Goal: Task Accomplishment & Management: Complete application form

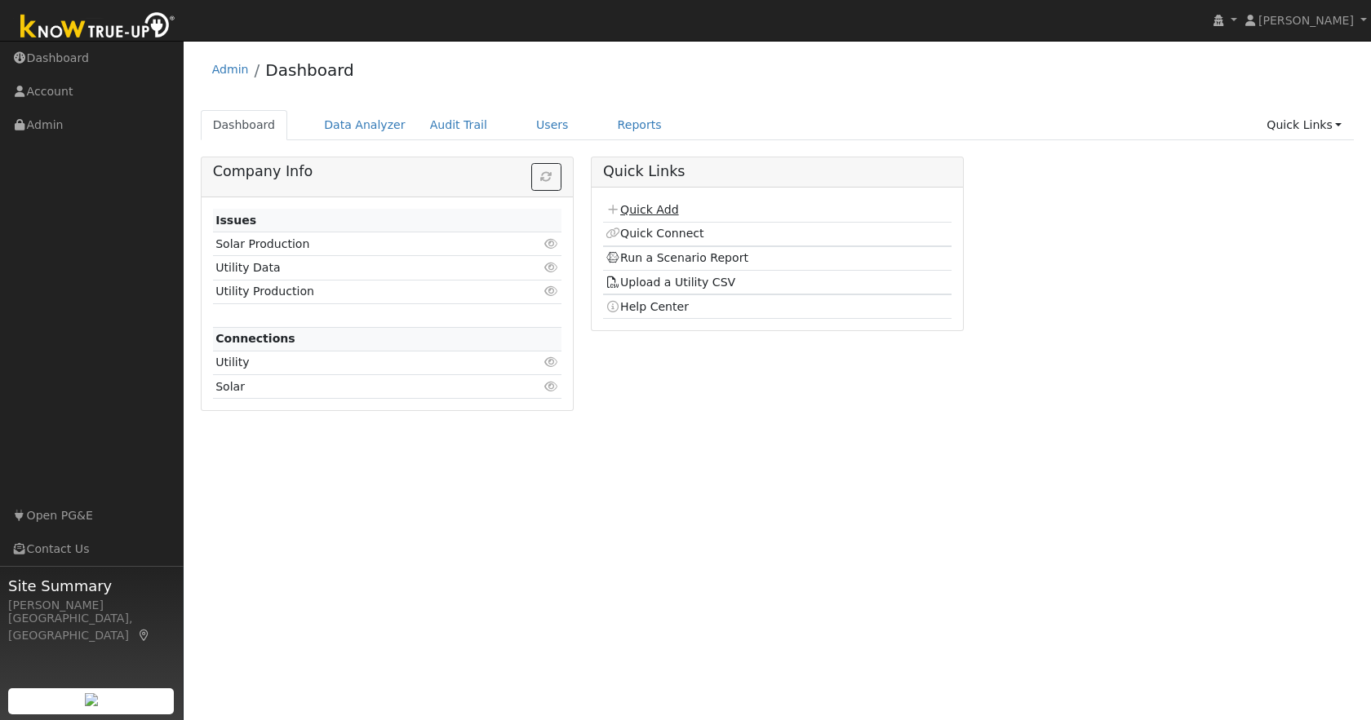
click at [646, 214] on link "Quick Add" at bounding box center [641, 209] width 73 height 13
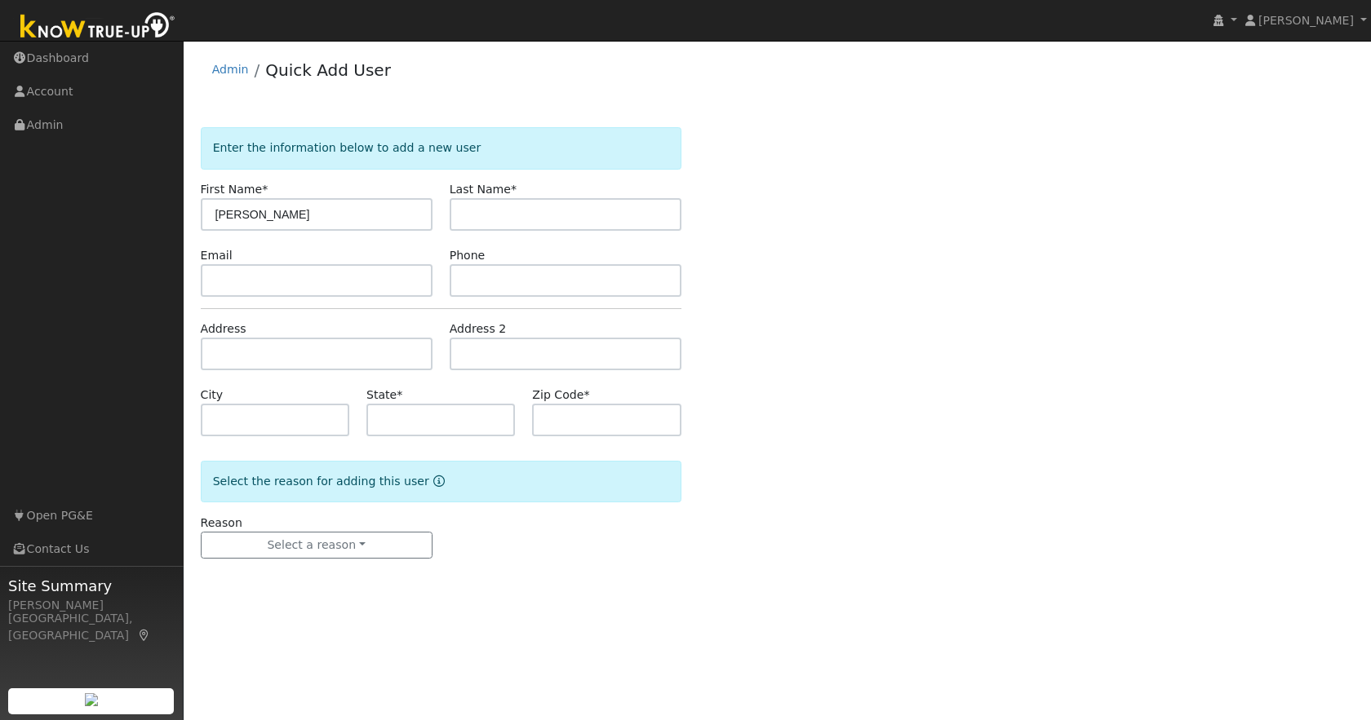
type input "[PERSON_NAME]"
type input "Mazzetti"
type input "elizabeth.mazzetti@gmail.com"
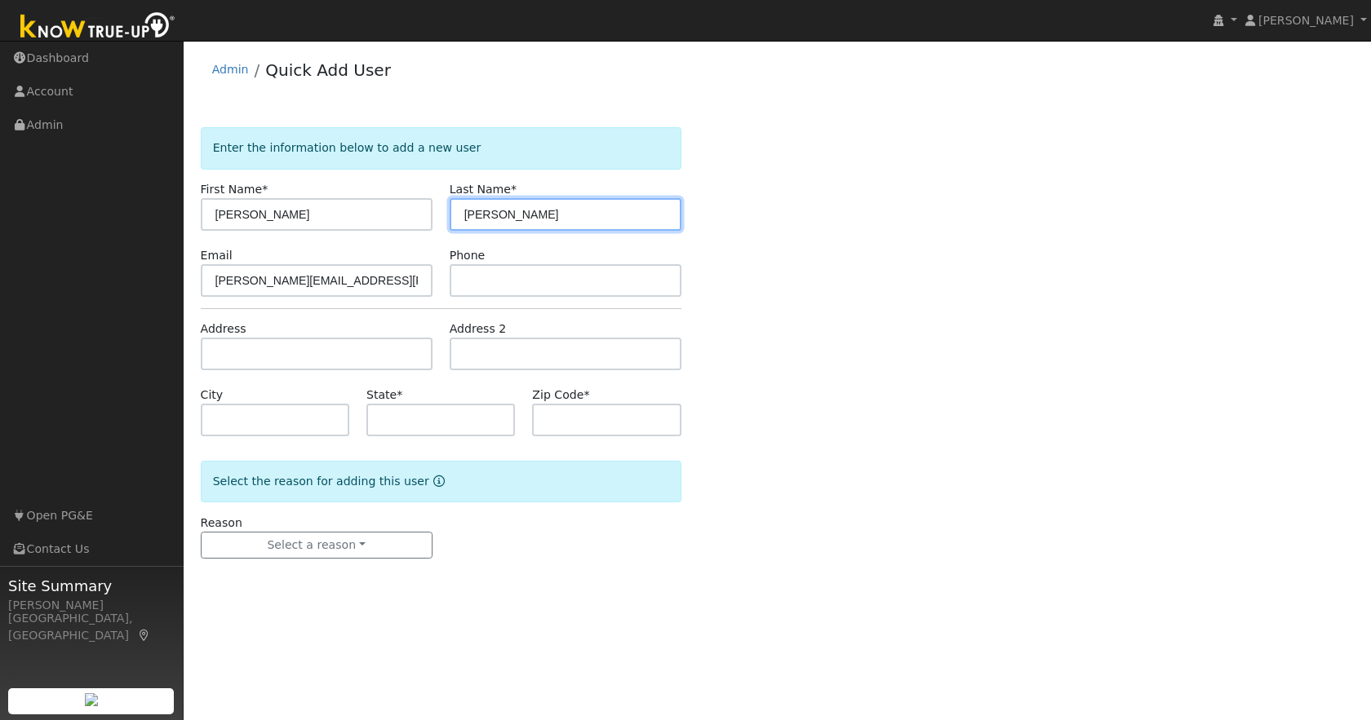
drag, startPoint x: 520, startPoint y: 216, endPoint x: 450, endPoint y: 213, distance: 70.2
click at [450, 213] on input "Mazzetti" at bounding box center [566, 214] width 232 height 33
type input "Fitzgerald"
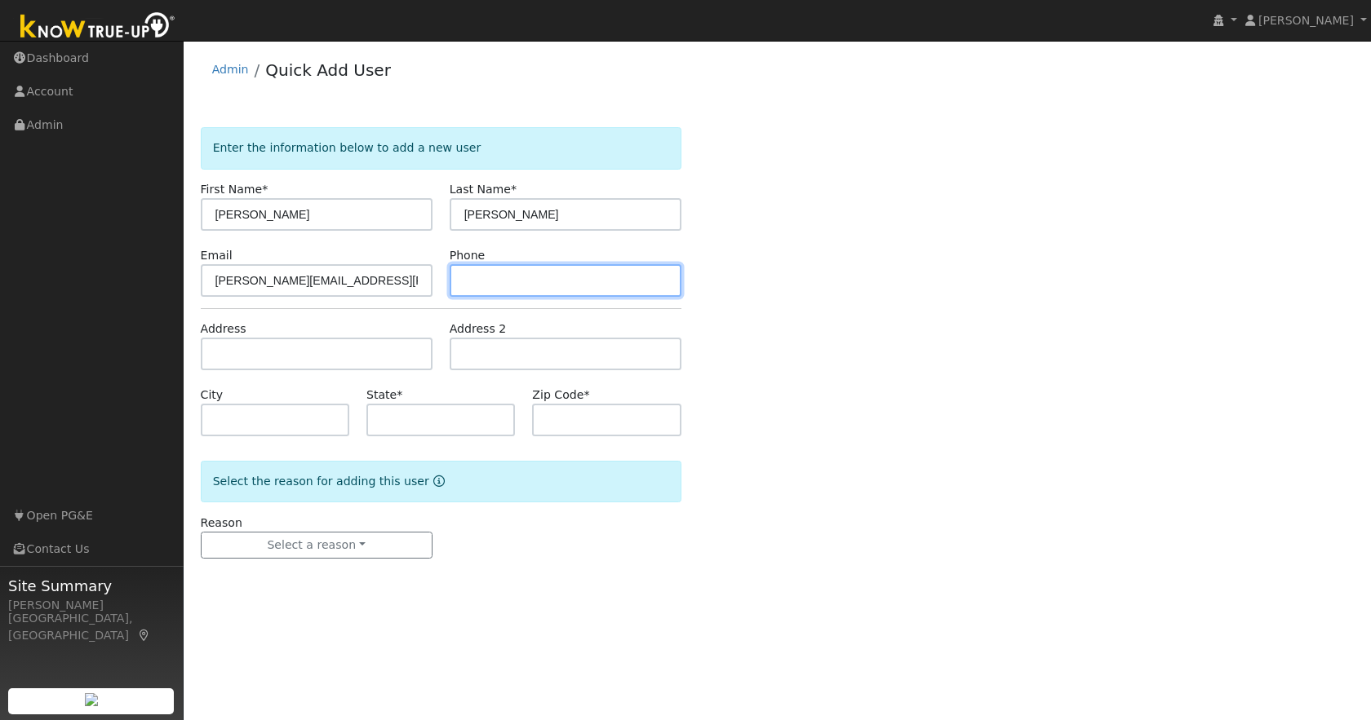
click at [493, 281] on input "text" at bounding box center [566, 280] width 232 height 33
type input "805-687-4674"
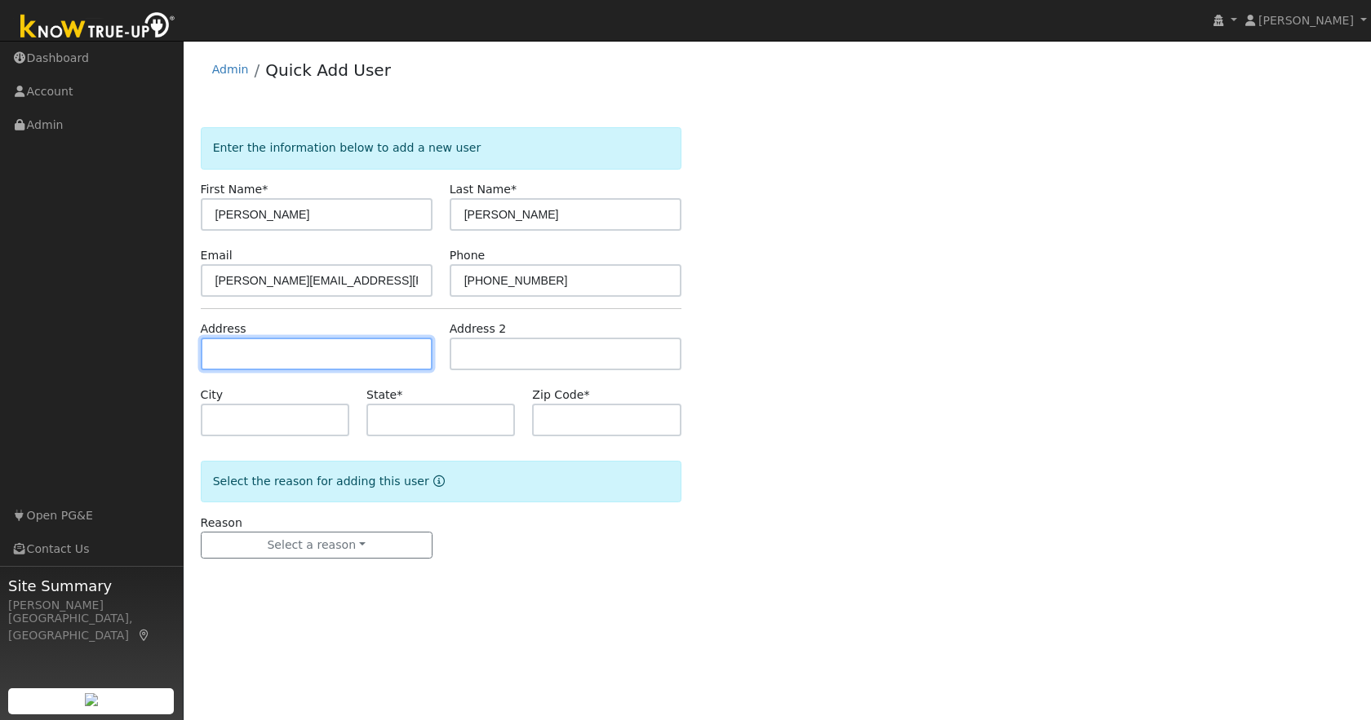
click at [388, 357] on input "text" at bounding box center [317, 354] width 232 height 33
type input "9785 Peppermint Creek Road"
type input "Jamestown"
type input "CA"
type input "95327"
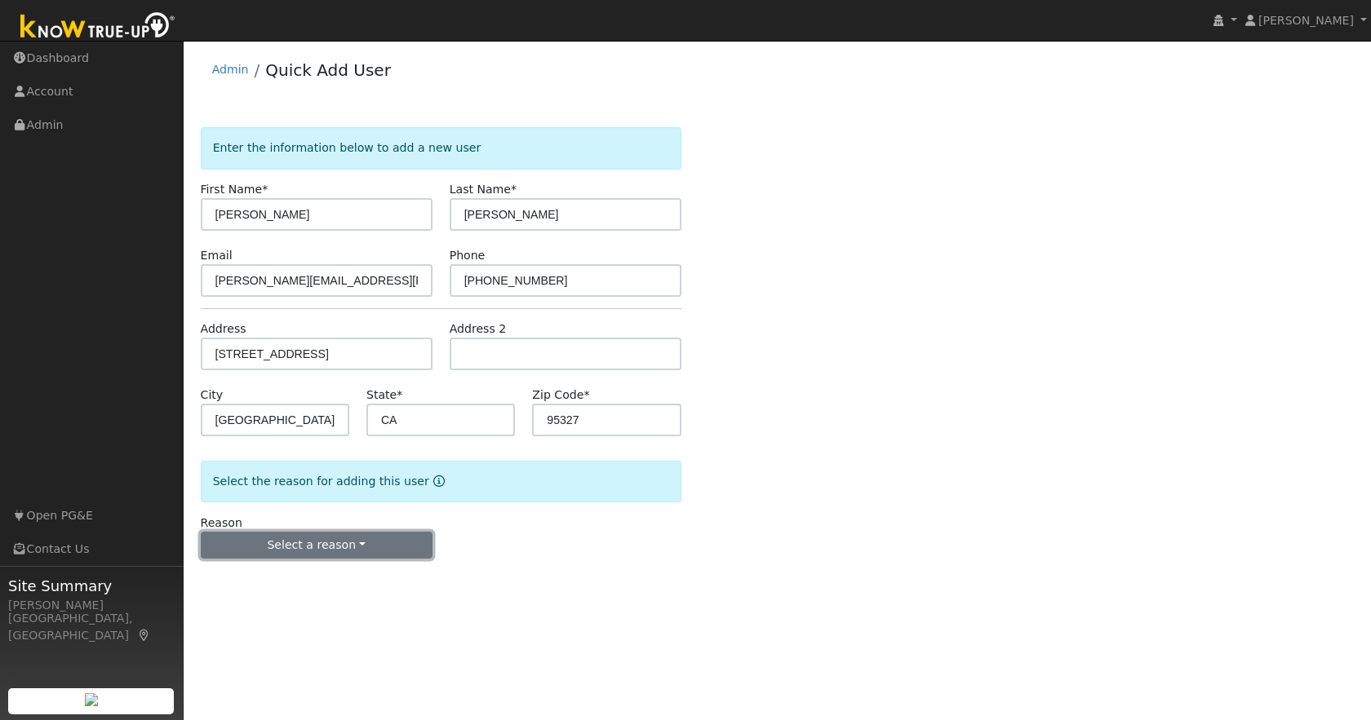
click at [299, 544] on button "Select a reason" at bounding box center [317, 546] width 232 height 28
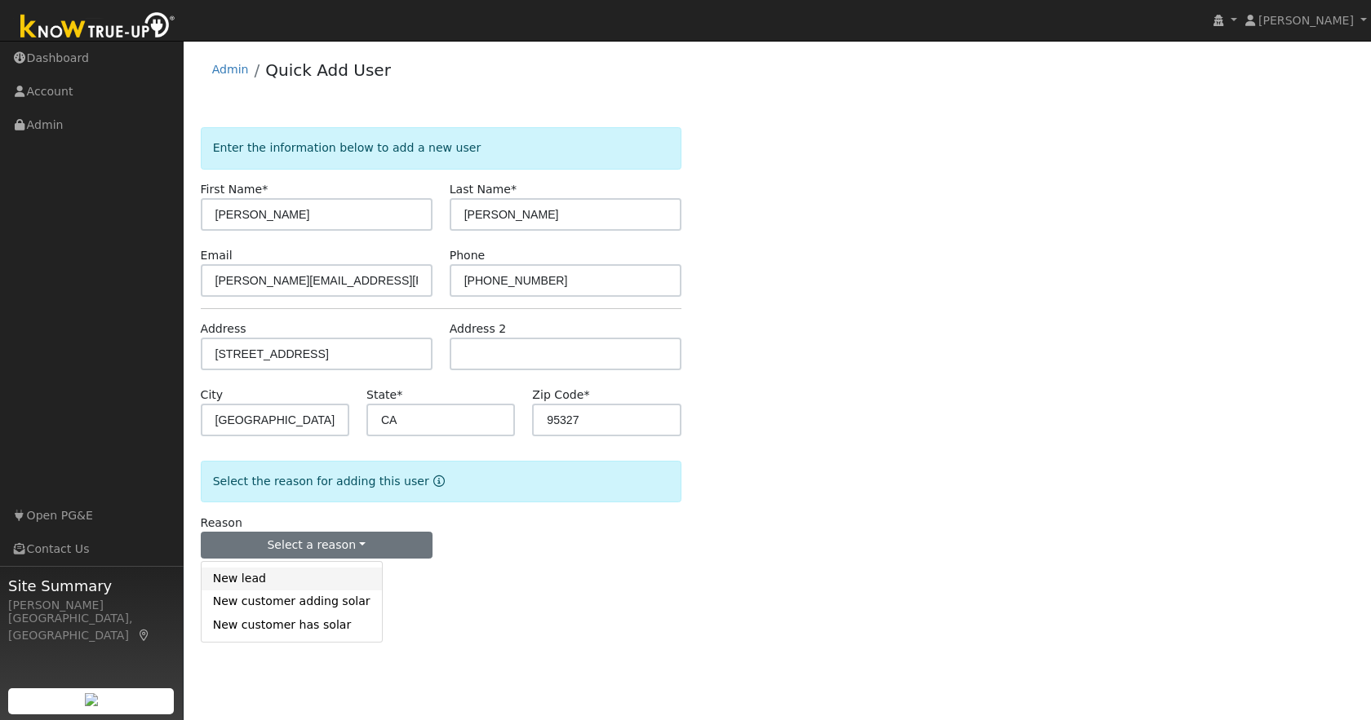
click at [266, 578] on link "New lead" at bounding box center [292, 579] width 180 height 23
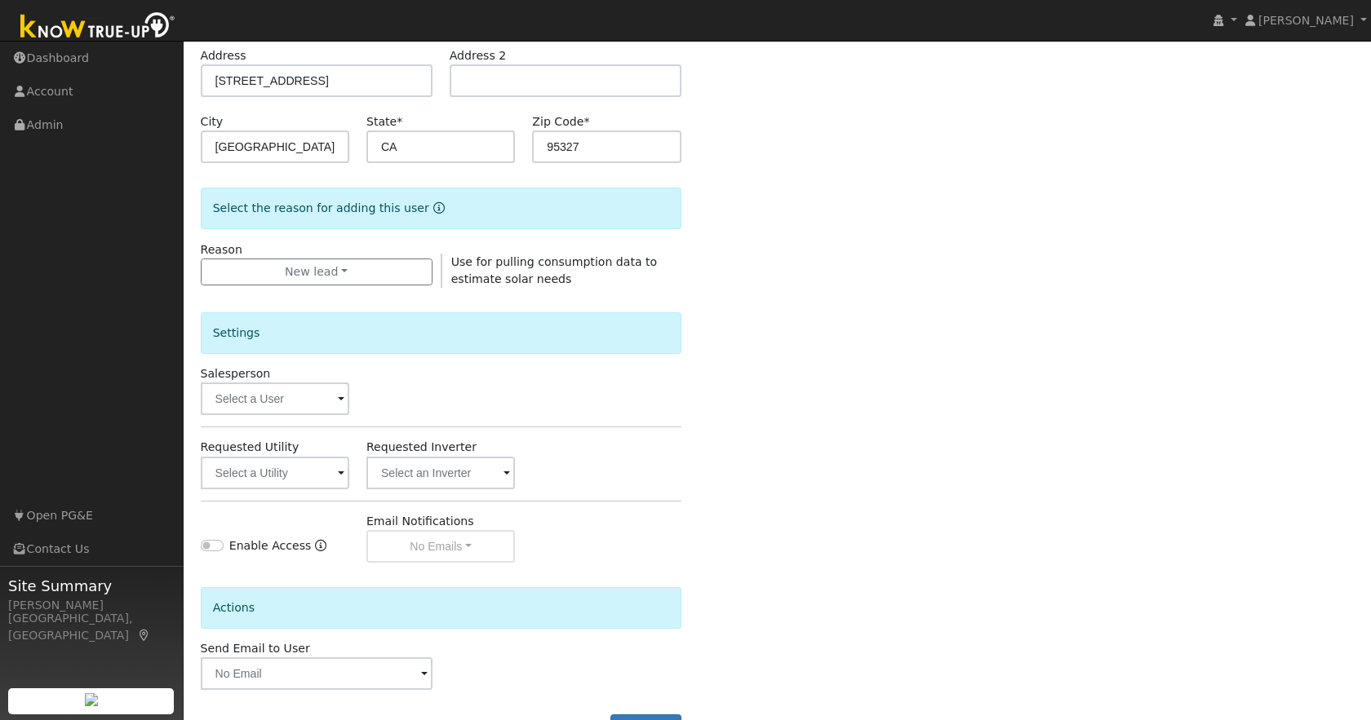
scroll to position [336, 0]
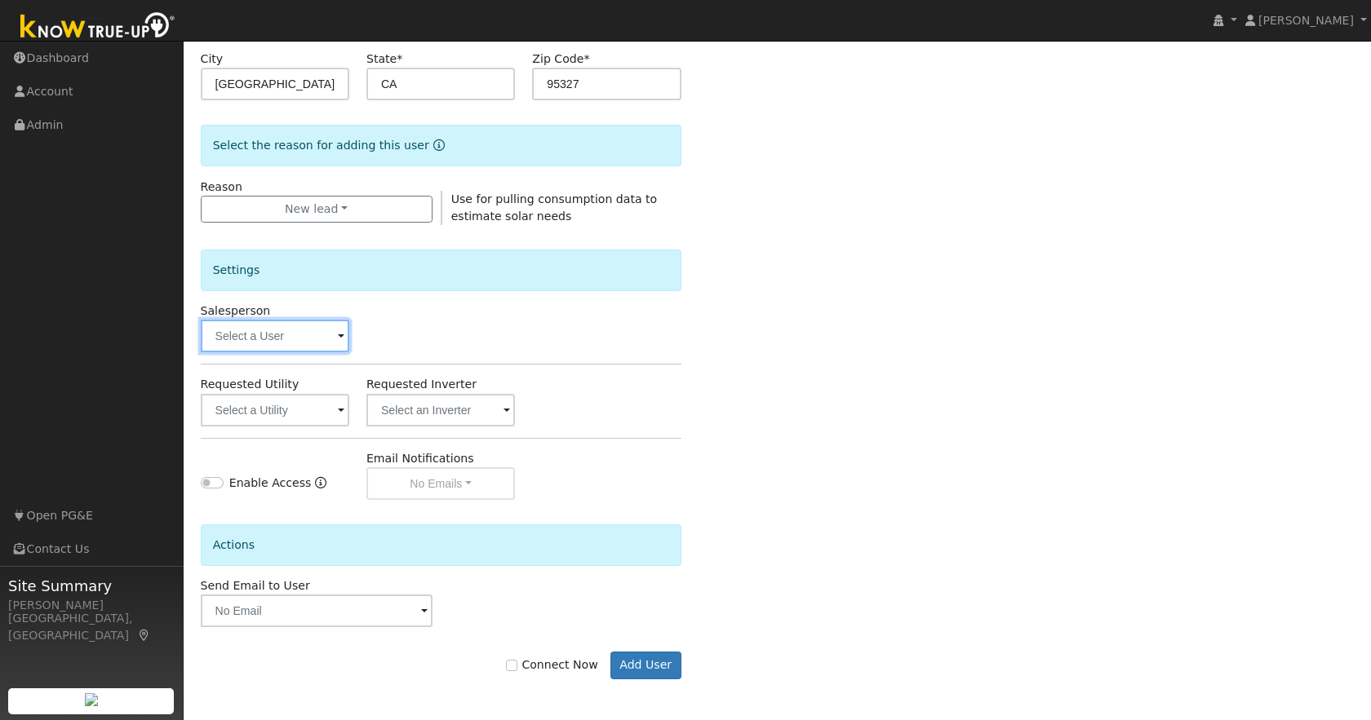
click at [286, 331] on input "text" at bounding box center [275, 336] width 148 height 33
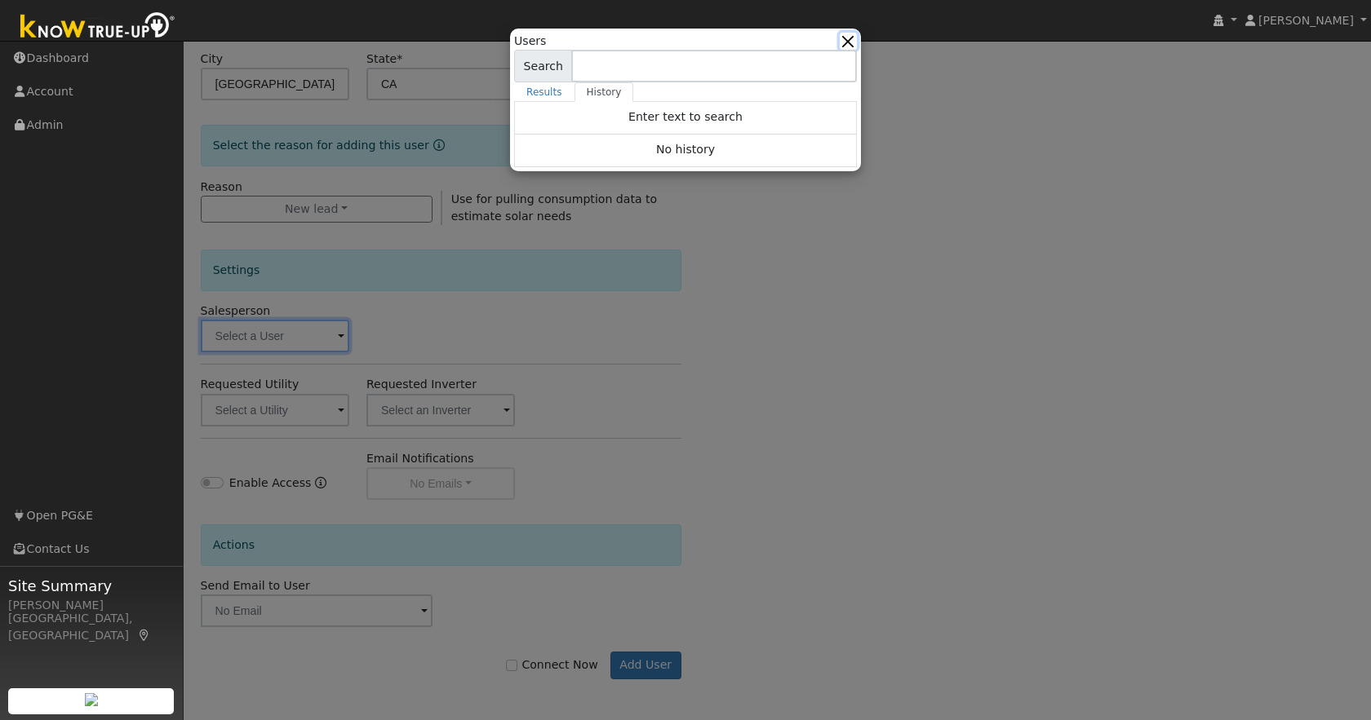
click at [849, 38] on button "button" at bounding box center [847, 41] width 17 height 17
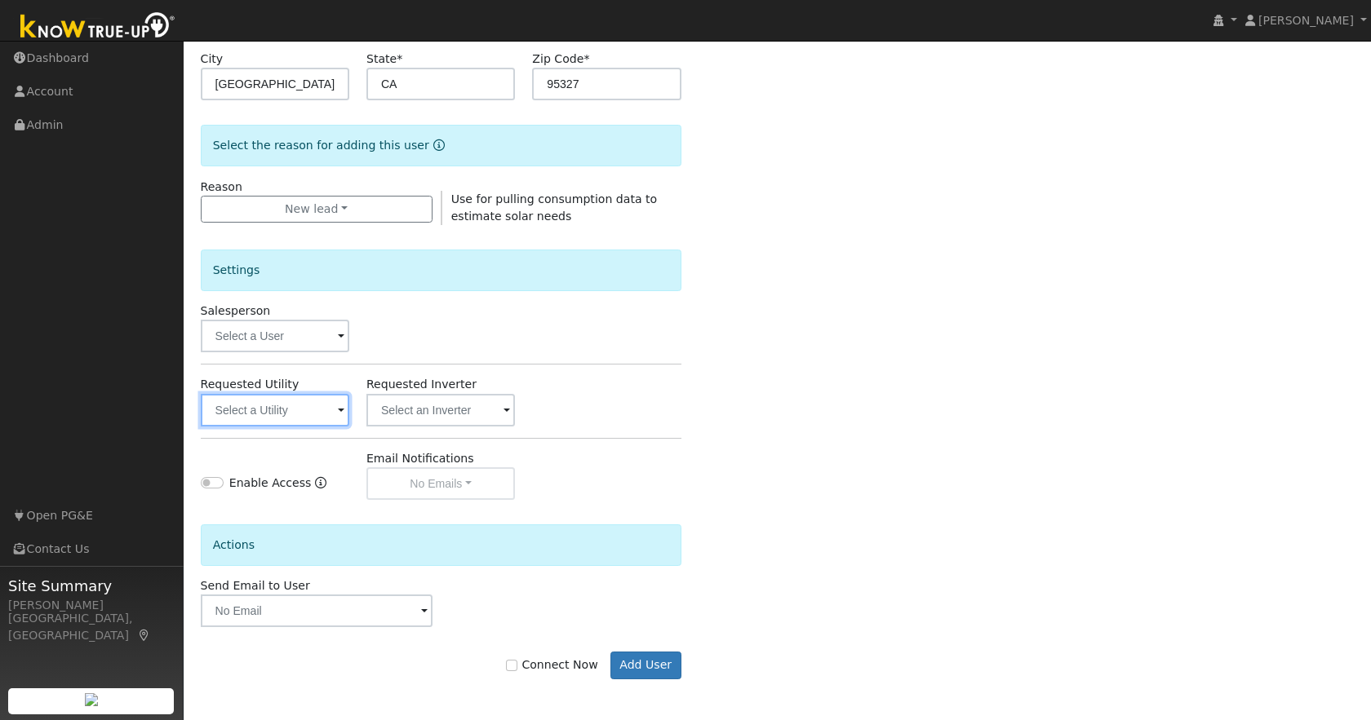
click at [244, 420] on input "text" at bounding box center [275, 410] width 148 height 33
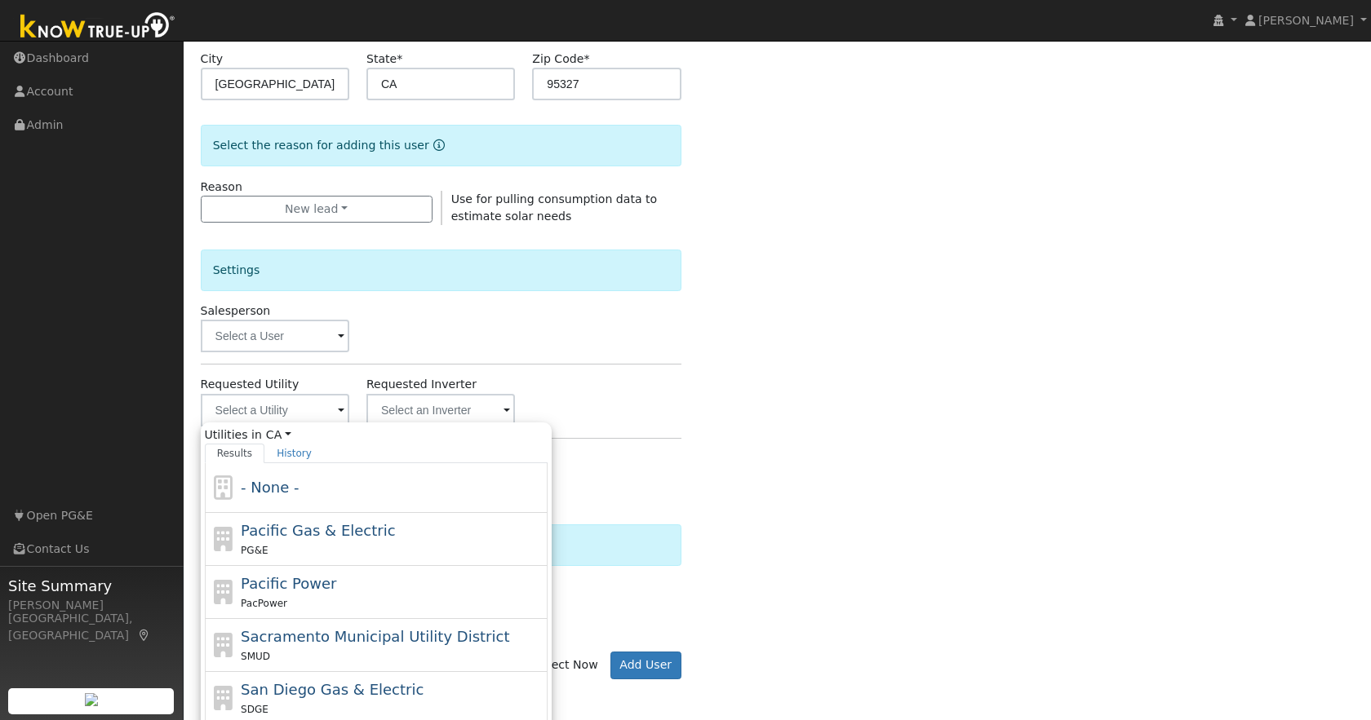
click at [348, 536] on span "Pacific Gas & Electric" at bounding box center [318, 530] width 154 height 17
type input "Pacific Gas & Electric"
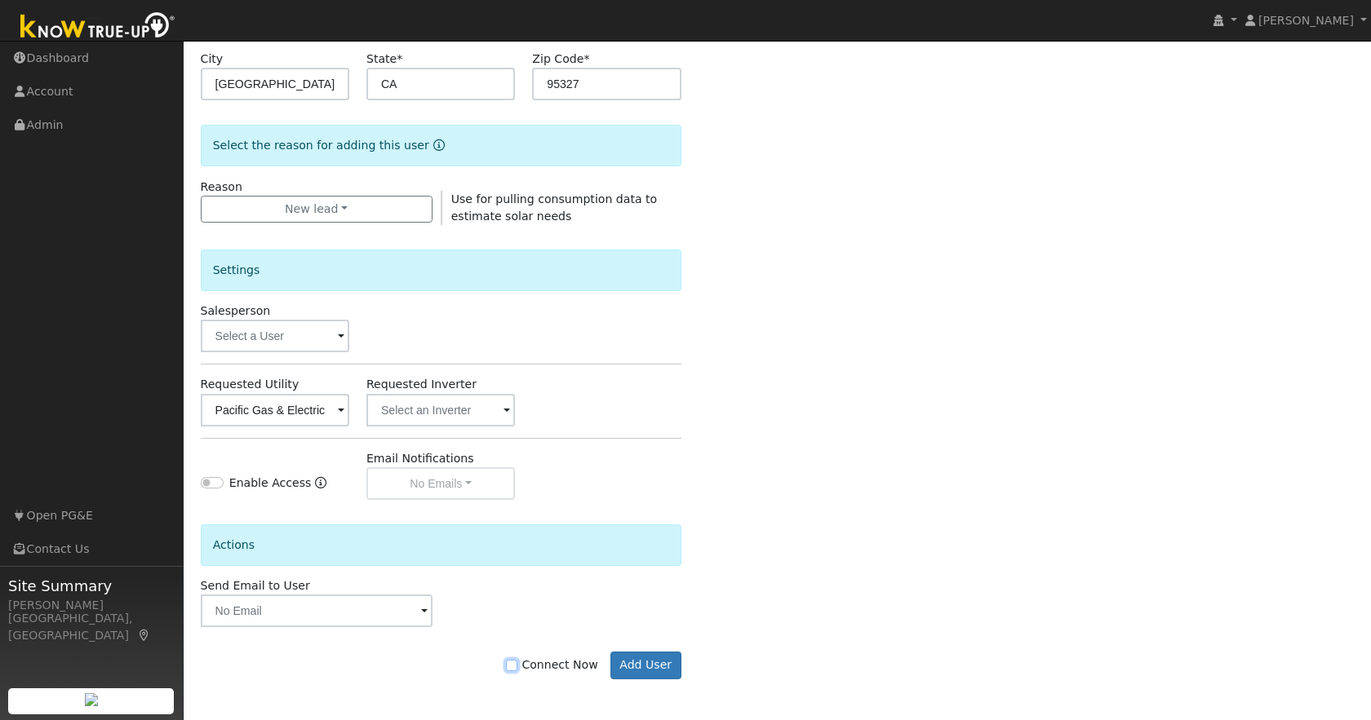
click at [517, 667] on input "Connect Now" at bounding box center [511, 665] width 11 height 11
checkbox input "true"
click at [634, 661] on button "Add User" at bounding box center [645, 666] width 71 height 28
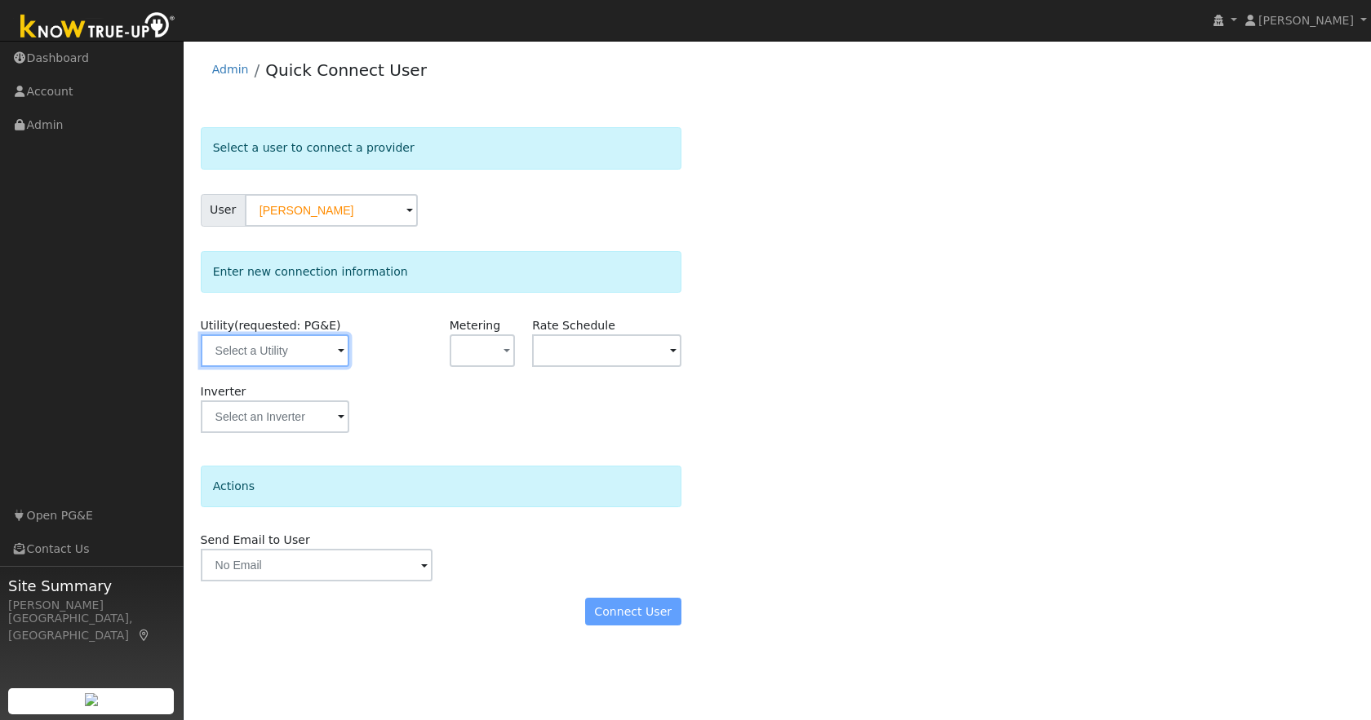
click at [282, 355] on input "text" at bounding box center [275, 350] width 148 height 33
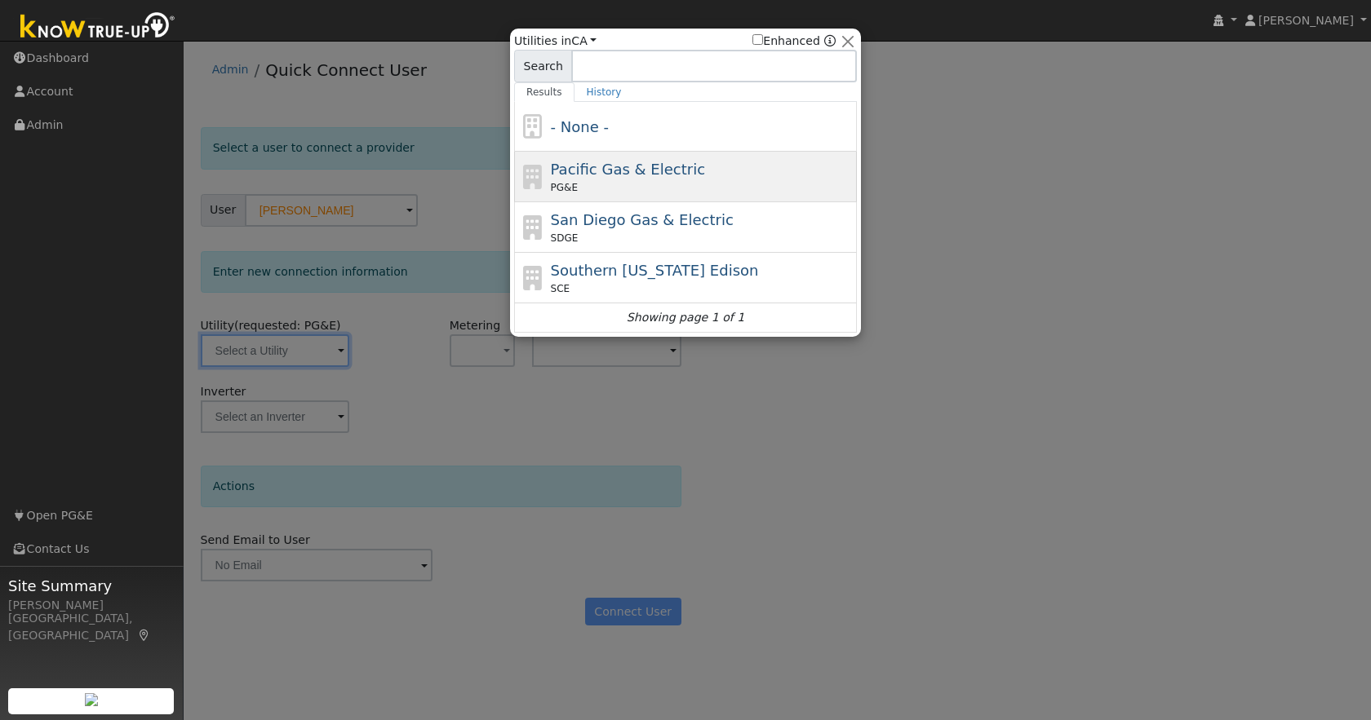
click at [713, 169] on div "Pacific Gas & Electric PG&E" at bounding box center [702, 176] width 303 height 37
type input "PG&E"
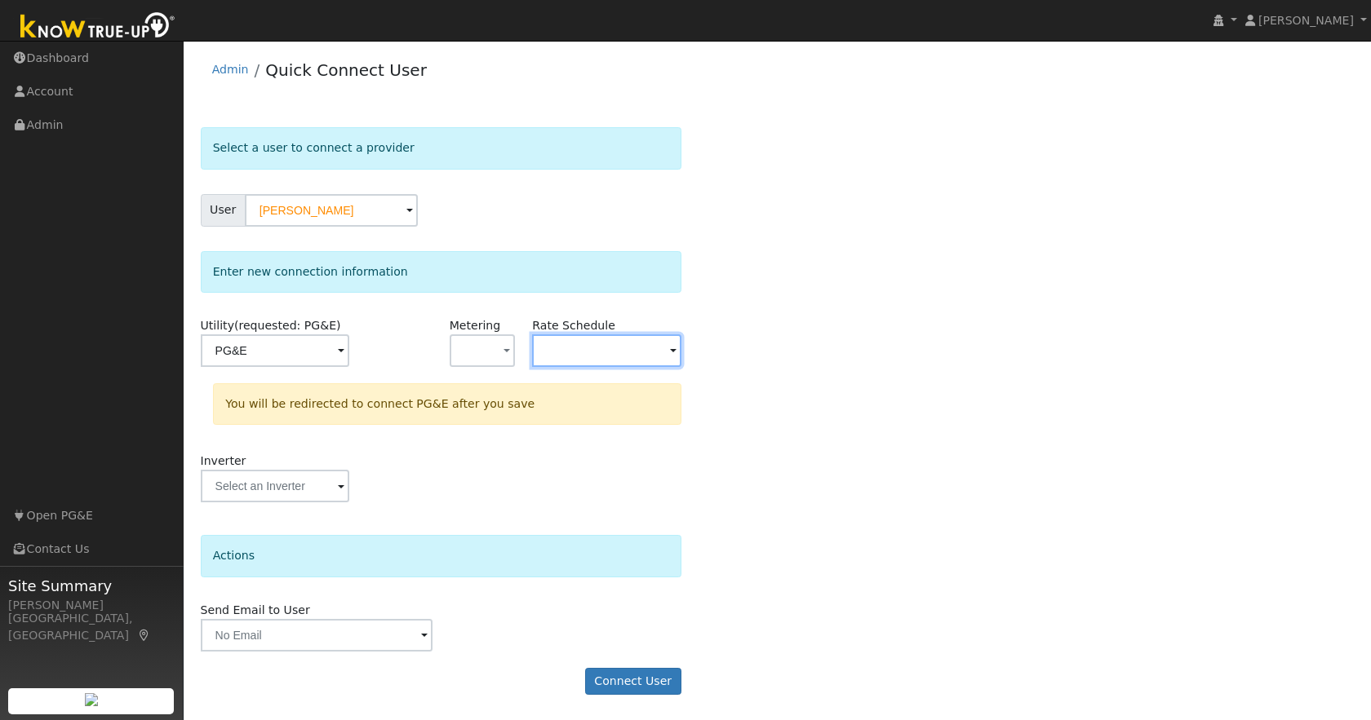
click at [618, 342] on input "text" at bounding box center [606, 350] width 148 height 33
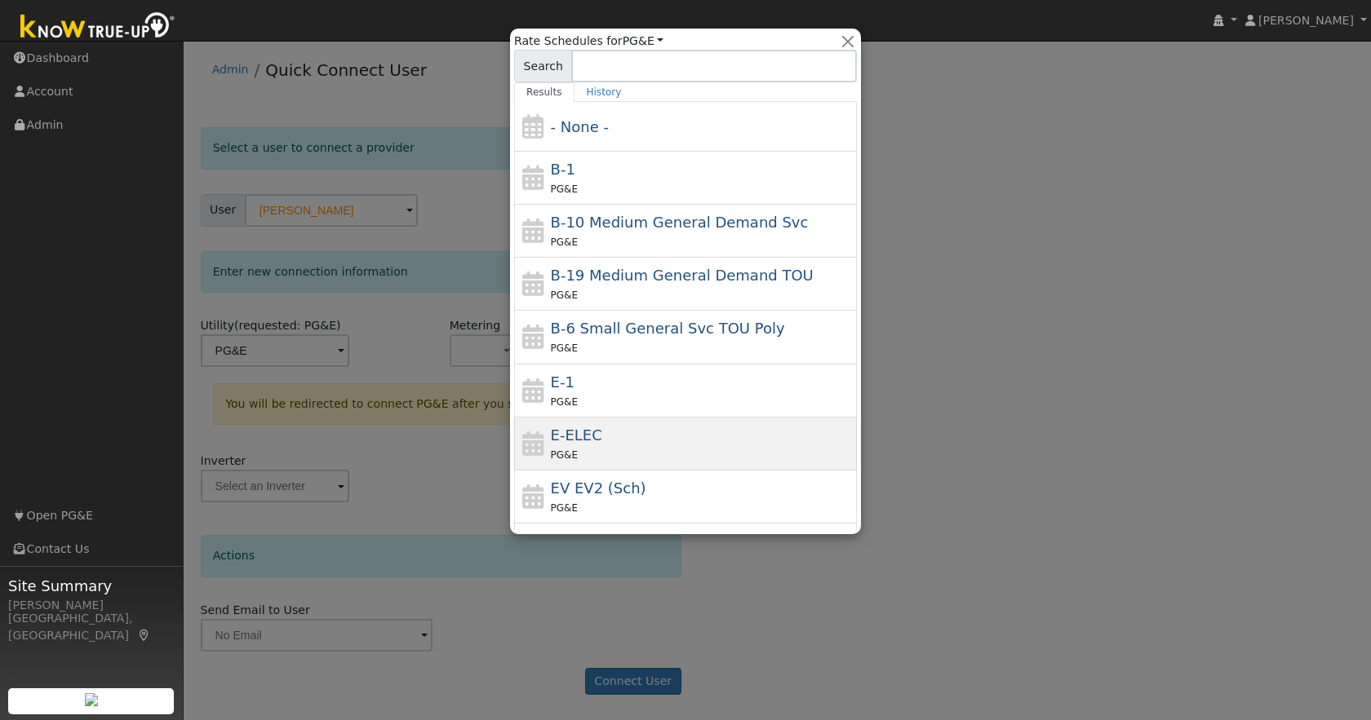
click at [640, 442] on div "E-ELEC PG&E" at bounding box center [702, 443] width 303 height 39
type input "E-ELEC"
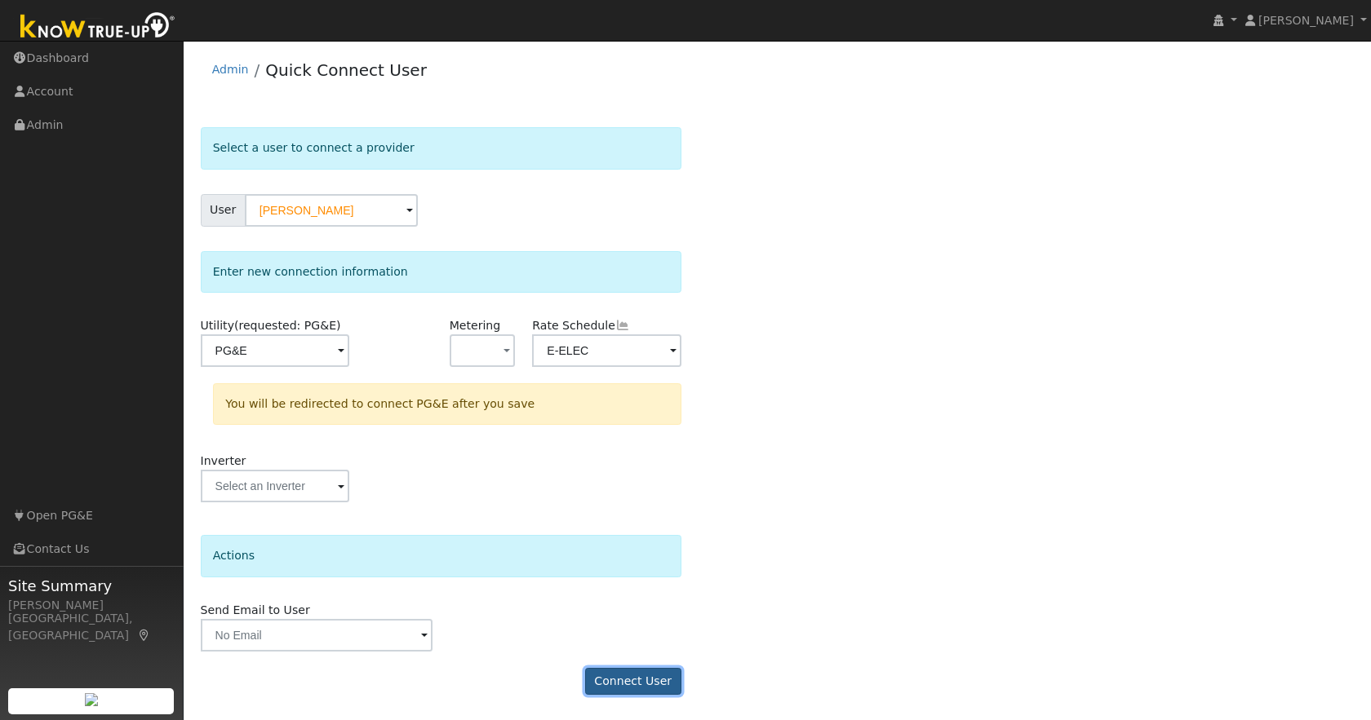
click at [621, 687] on button "Connect User" at bounding box center [633, 682] width 96 height 28
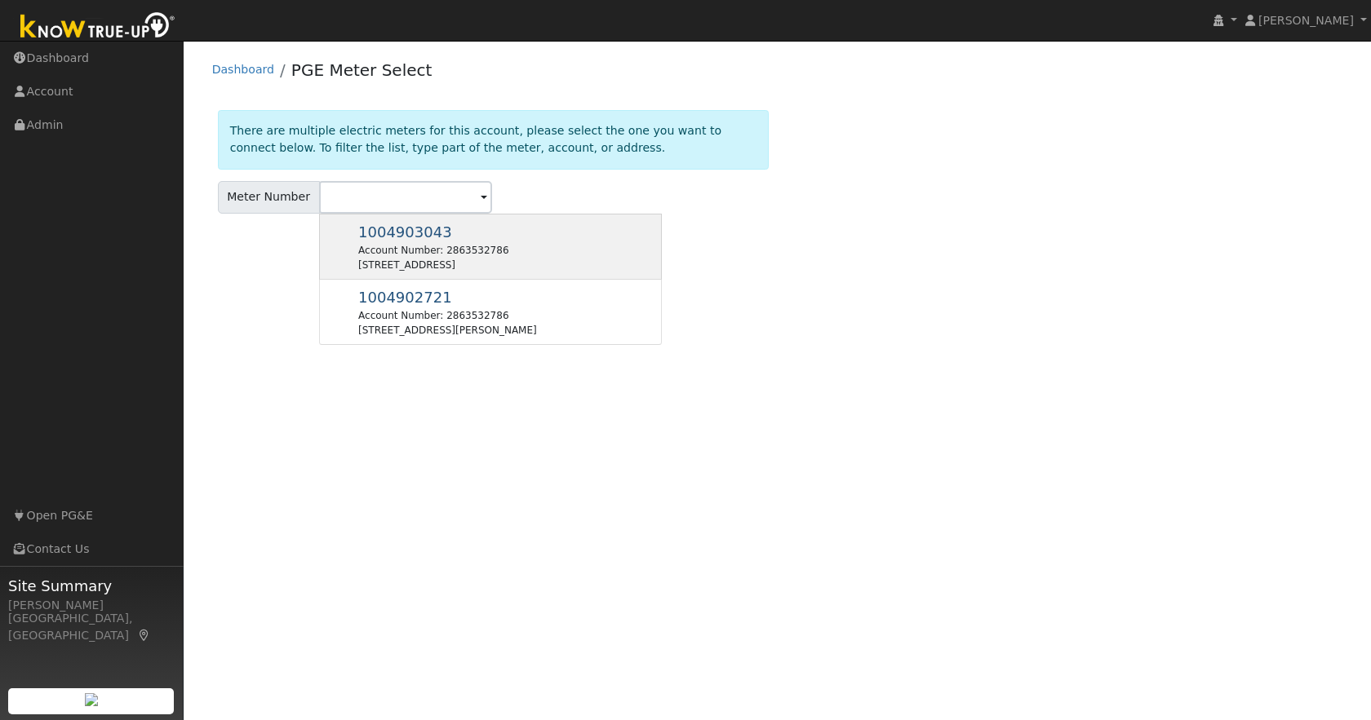
click at [417, 236] on span "1004903043" at bounding box center [405, 232] width 94 height 17
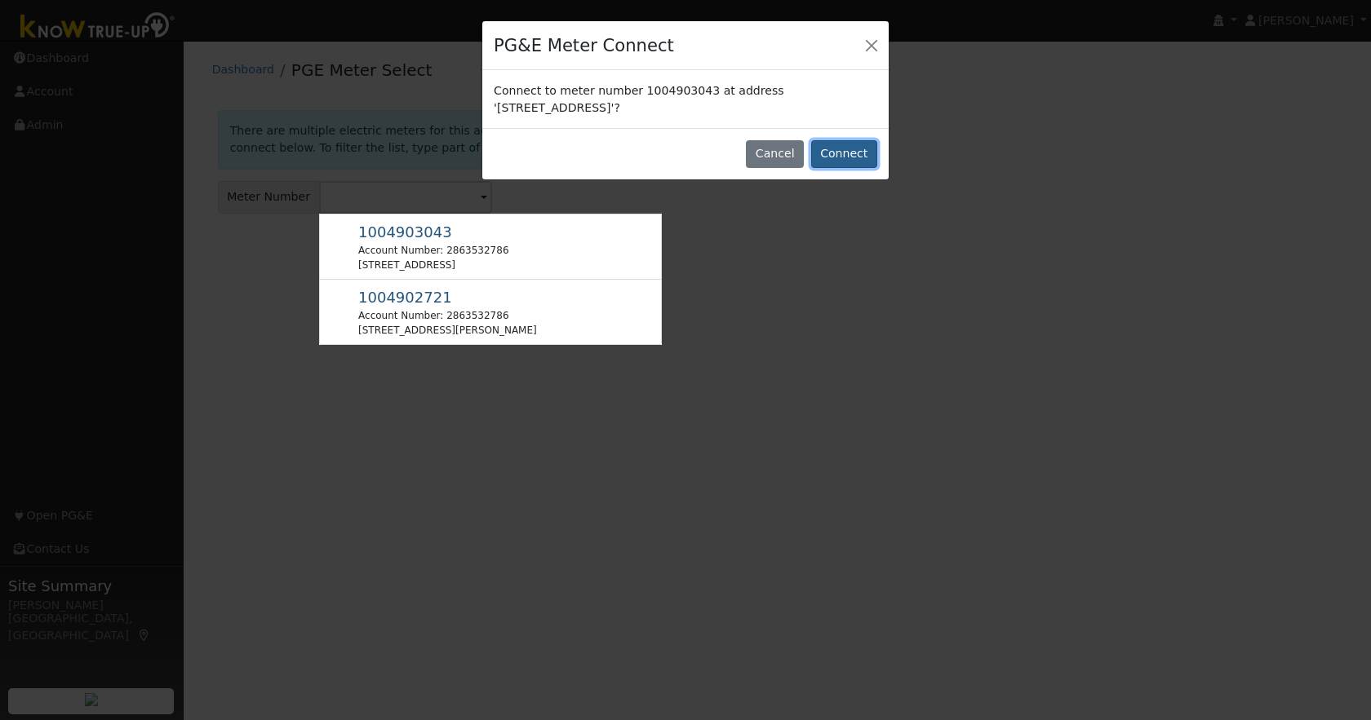
click at [841, 155] on button "Connect" at bounding box center [844, 154] width 66 height 28
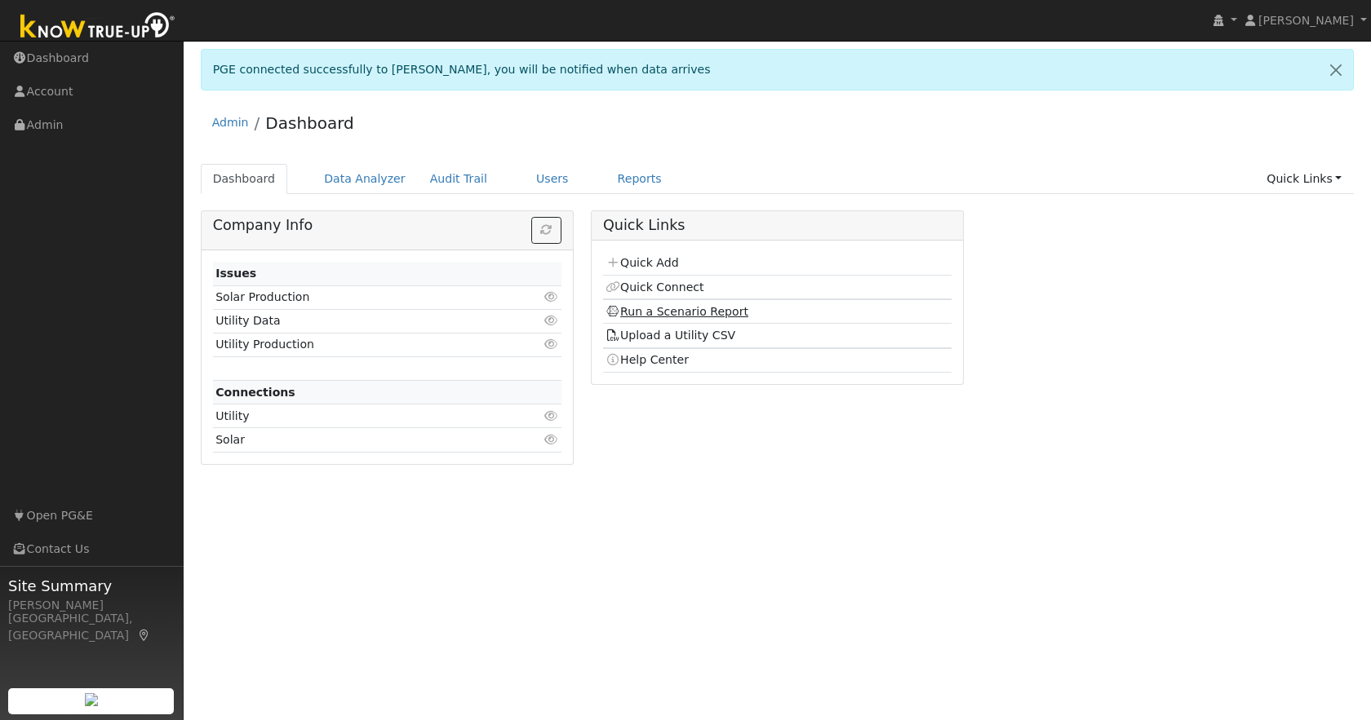
click at [649, 313] on link "Run a Scenario Report" at bounding box center [676, 311] width 143 height 13
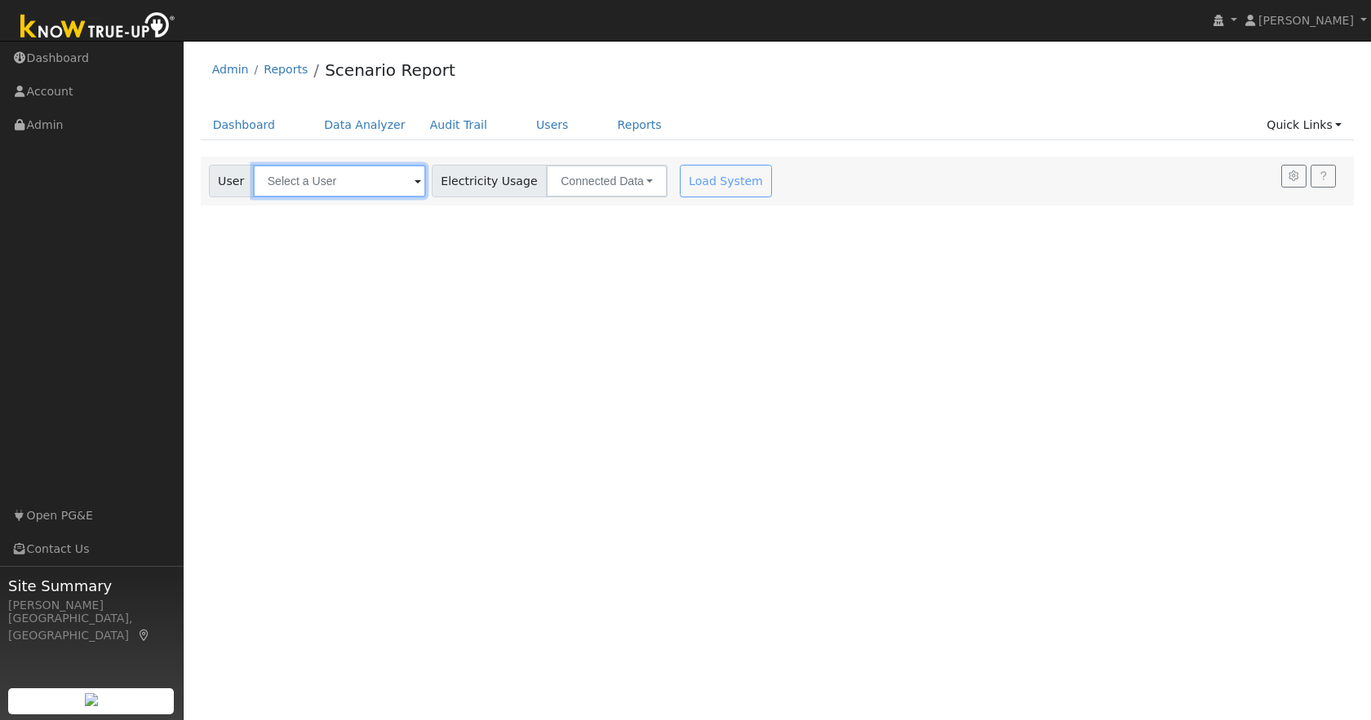
click at [343, 182] on input "text" at bounding box center [339, 181] width 173 height 33
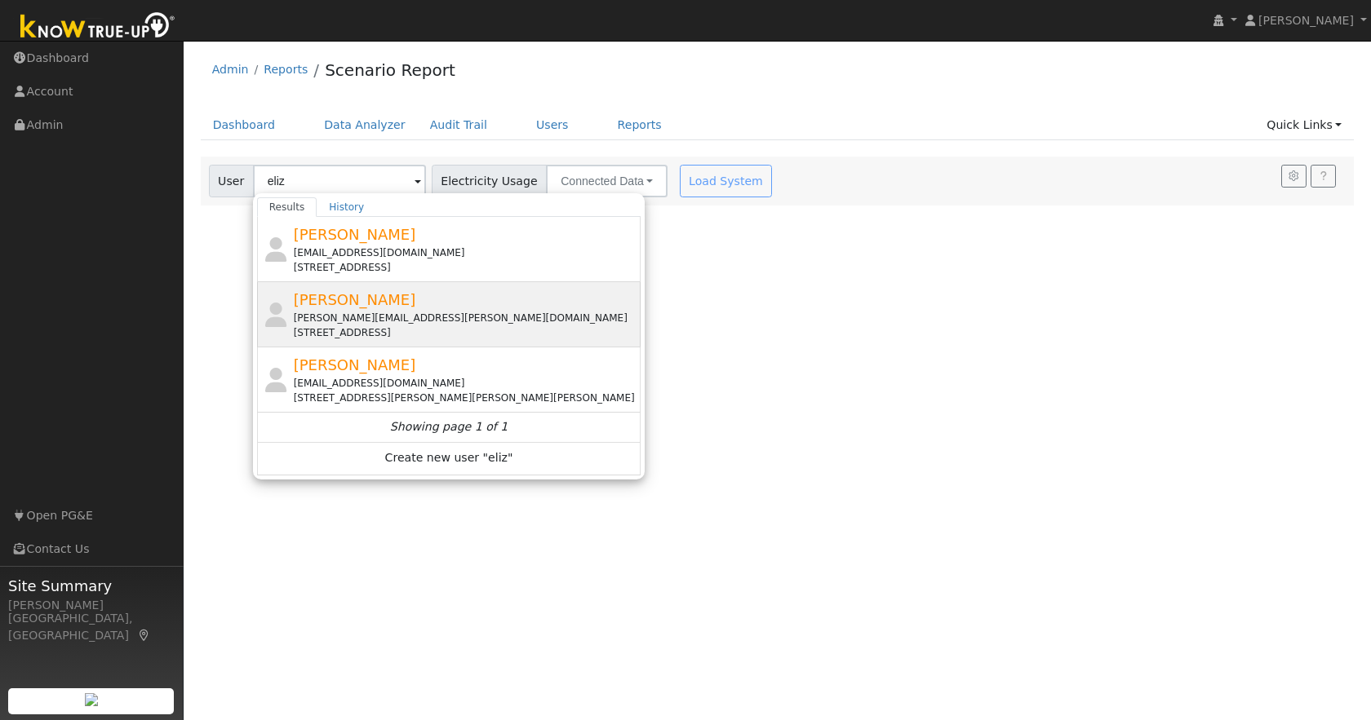
click at [440, 320] on div "[PERSON_NAME][EMAIL_ADDRESS][PERSON_NAME][DOMAIN_NAME]" at bounding box center [466, 318] width 344 height 15
type input "[PERSON_NAME]"
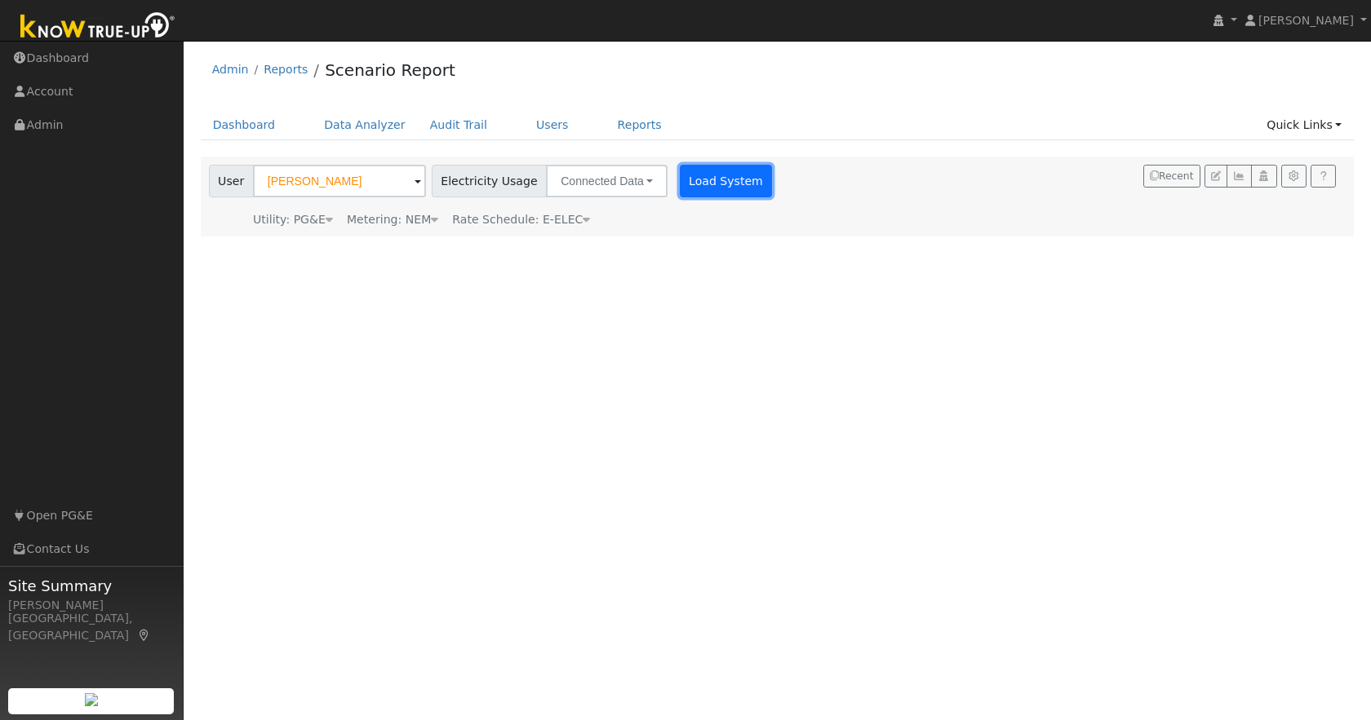
click at [704, 179] on button "Load System" at bounding box center [726, 181] width 93 height 33
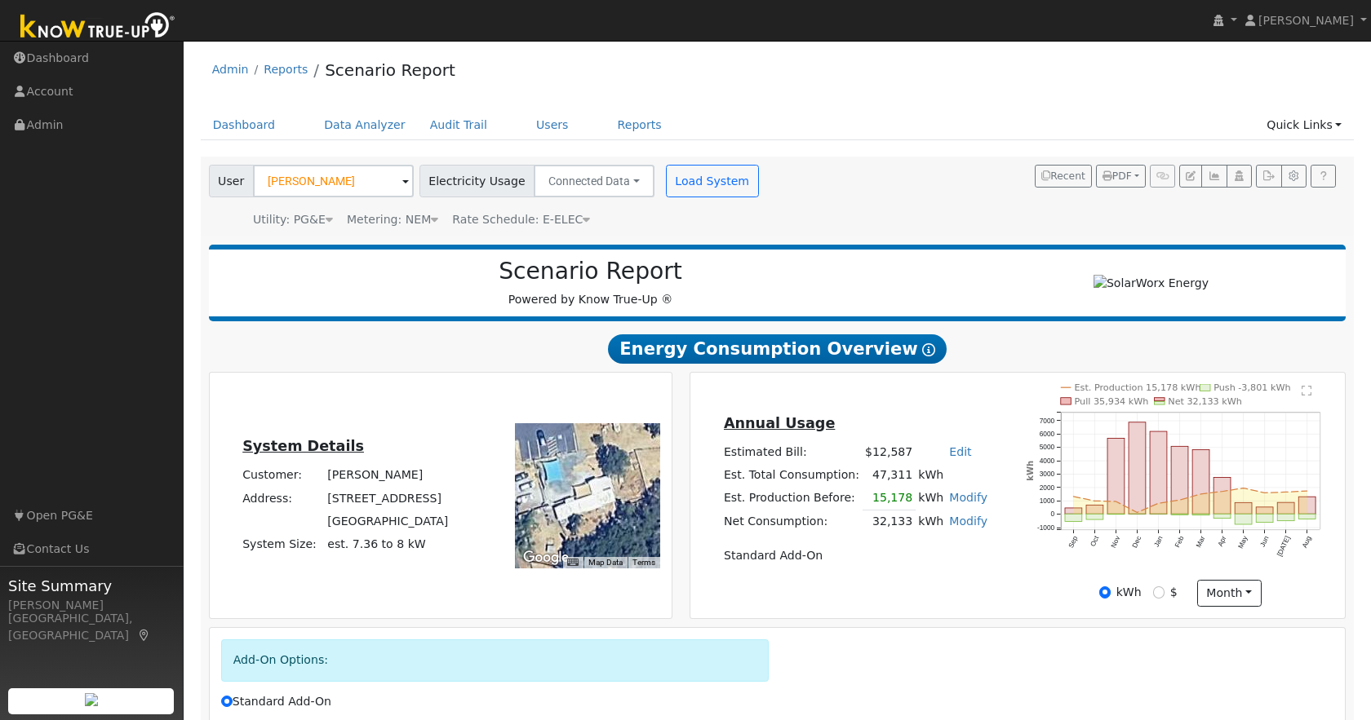
click at [1008, 578] on div "Annual Usage Estimated Bill: $12,587 Edit Estimated Bill $ Annual Est. Total Co…" at bounding box center [855, 495] width 325 height 167
click at [366, 128] on link "Data Analyzer" at bounding box center [365, 125] width 106 height 30
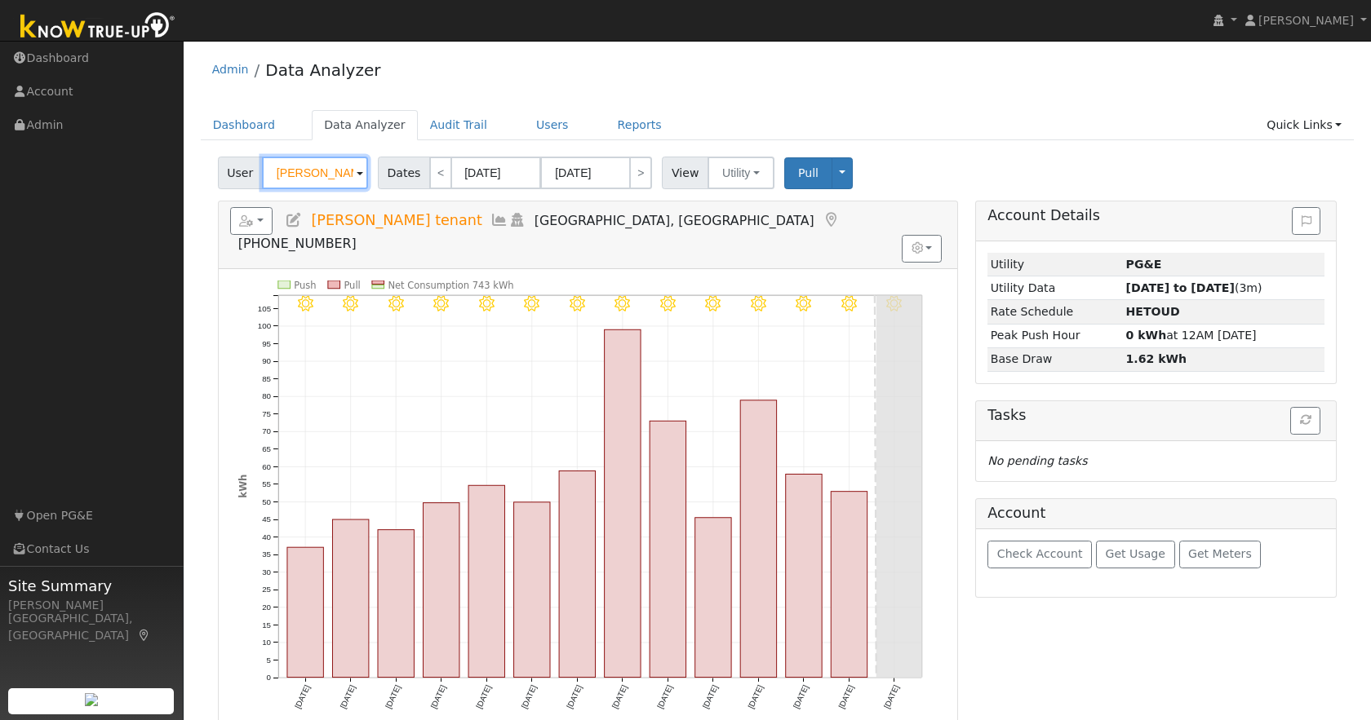
click at [332, 168] on input "Jillian Fowler tenant" at bounding box center [315, 173] width 106 height 33
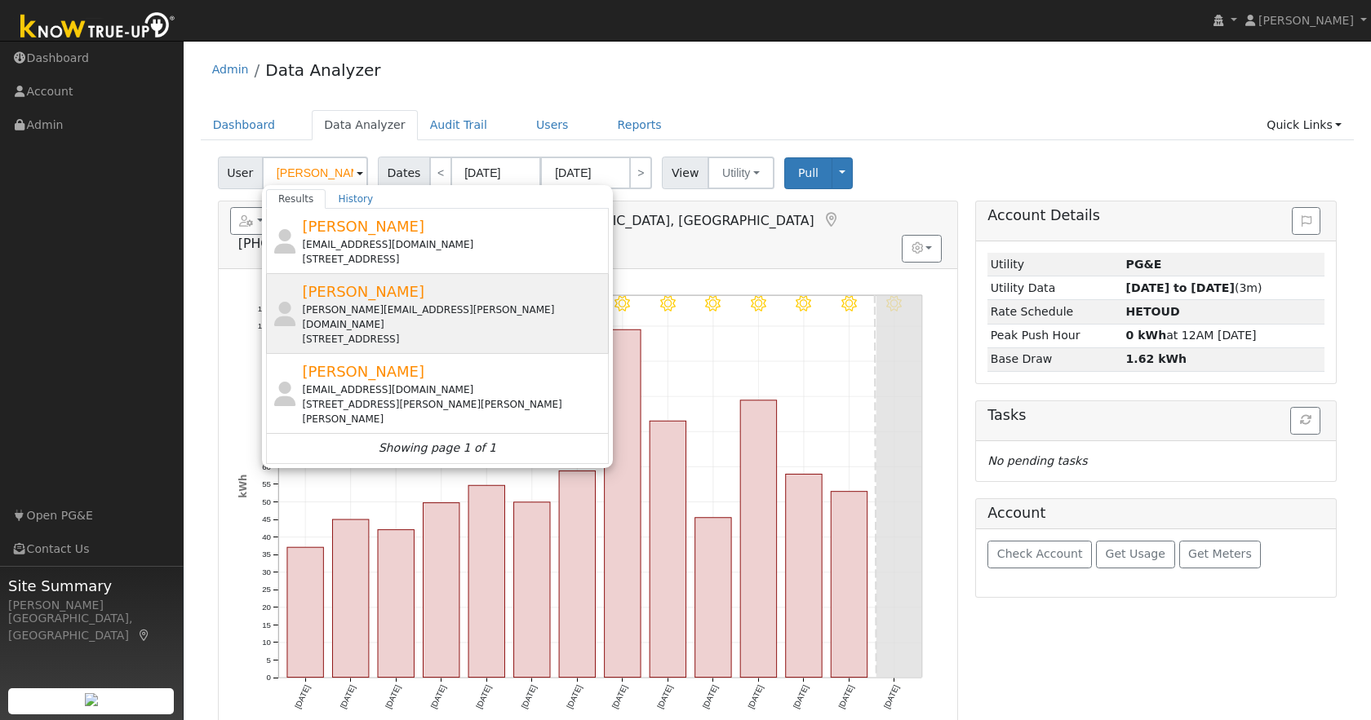
click at [391, 309] on div "[PERSON_NAME][EMAIL_ADDRESS][PERSON_NAME][DOMAIN_NAME]" at bounding box center [453, 317] width 303 height 29
type input "Elizabeth Fitzgerald"
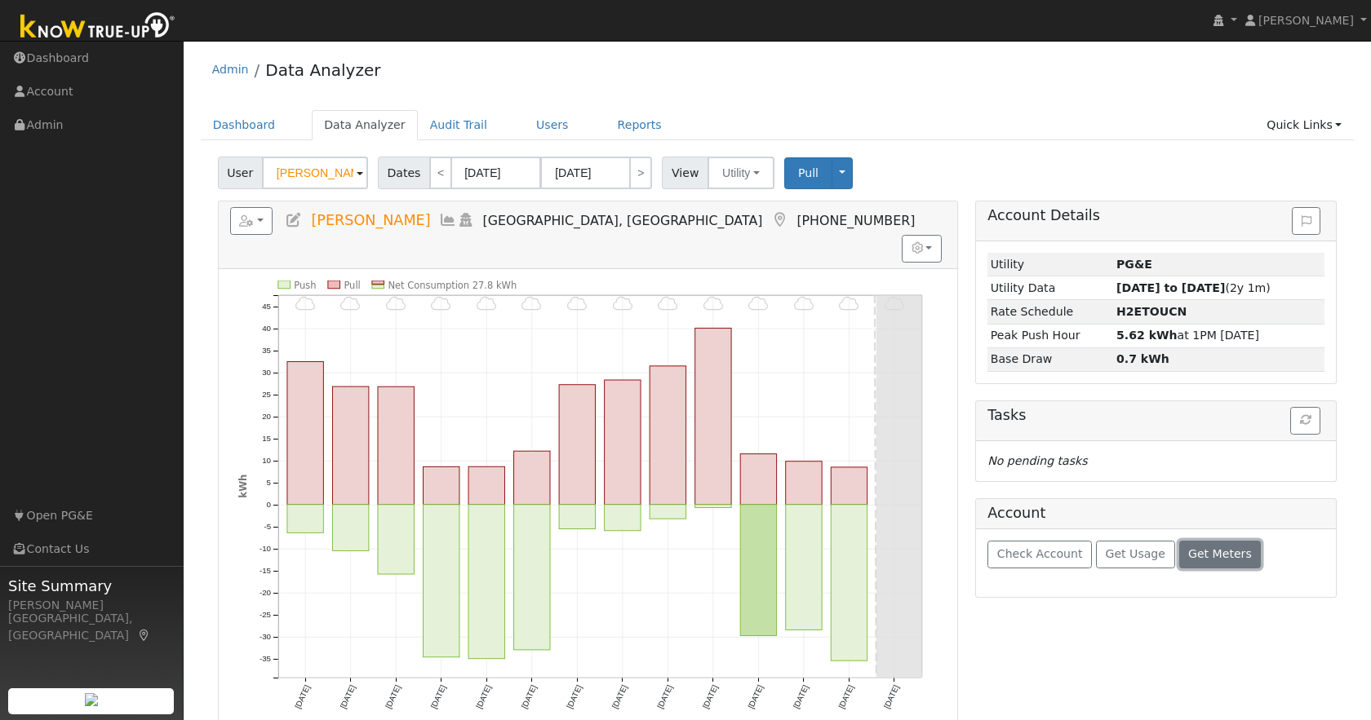
click at [1201, 556] on span "Get Meters" at bounding box center [1220, 553] width 64 height 13
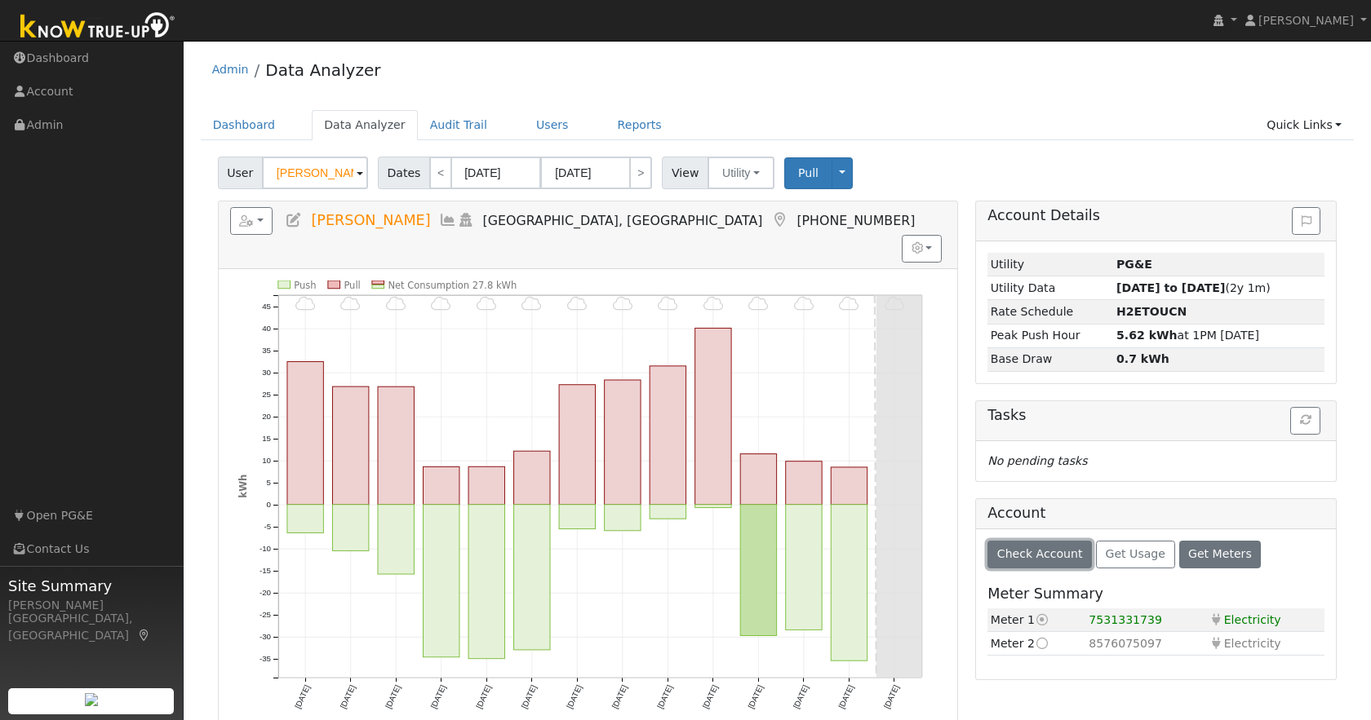
click at [1050, 556] on span "Check Account" at bounding box center [1040, 553] width 86 height 13
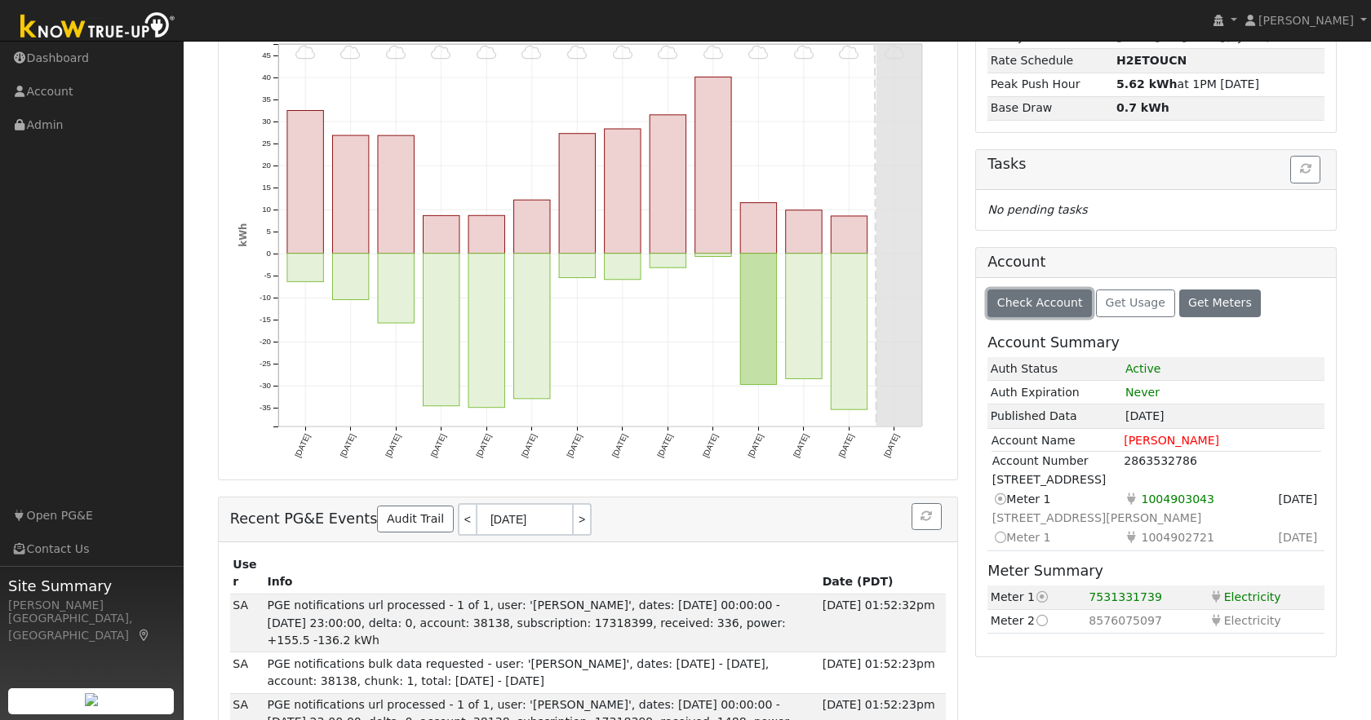
scroll to position [250, 0]
click at [999, 539] on icon at bounding box center [999, 537] width 15 height 17
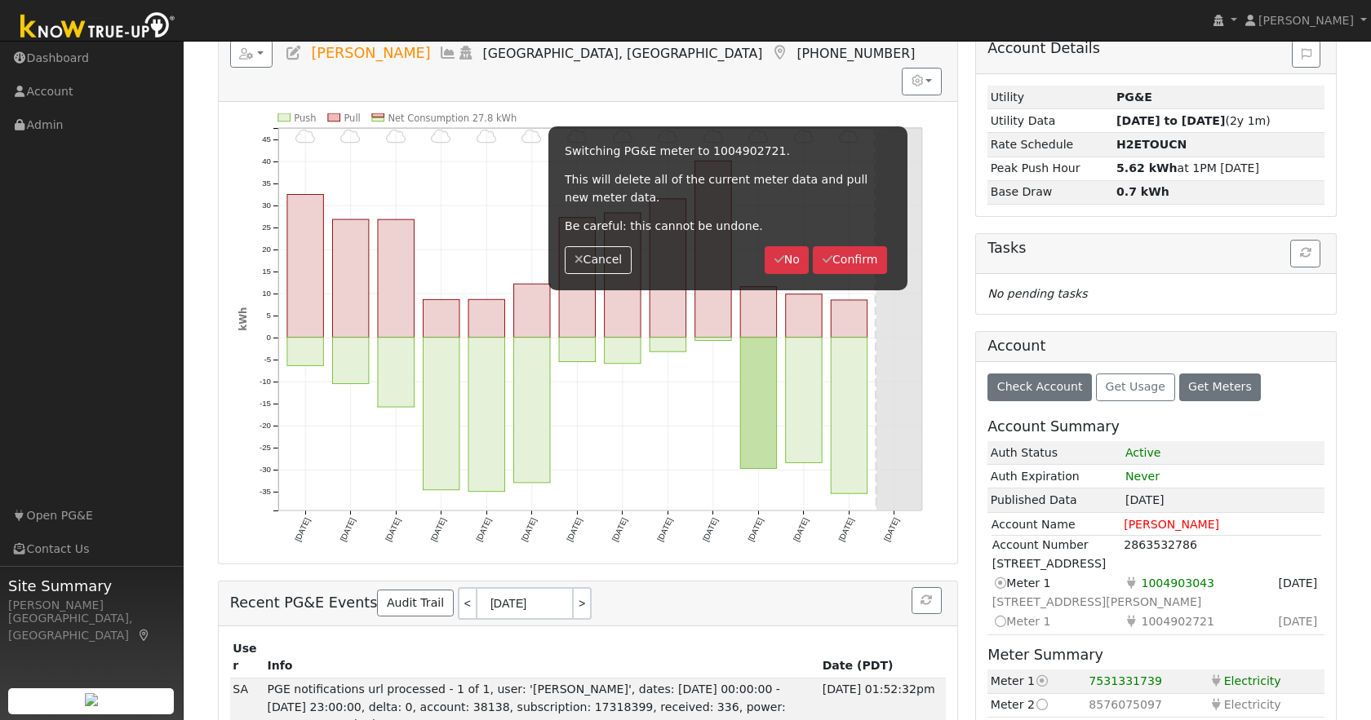
scroll to position [0, 0]
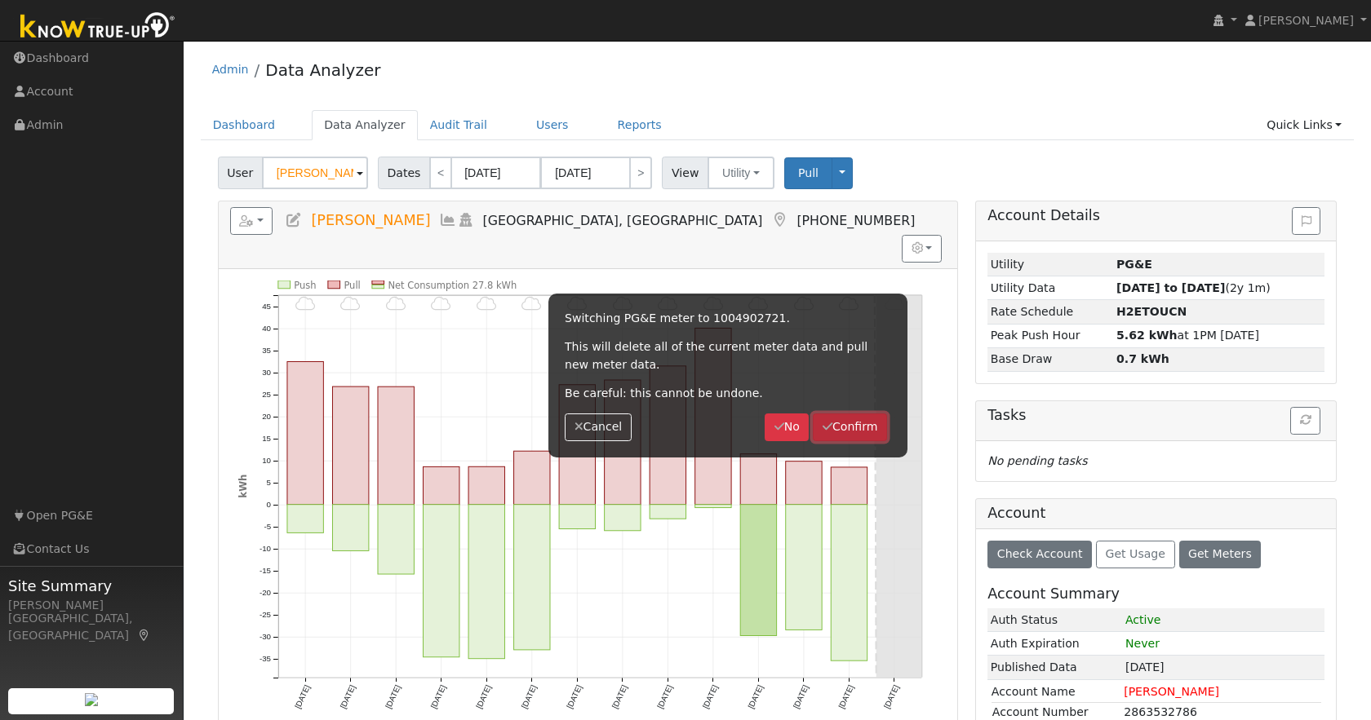
click at [848, 426] on button "Confirm" at bounding box center [850, 428] width 74 height 28
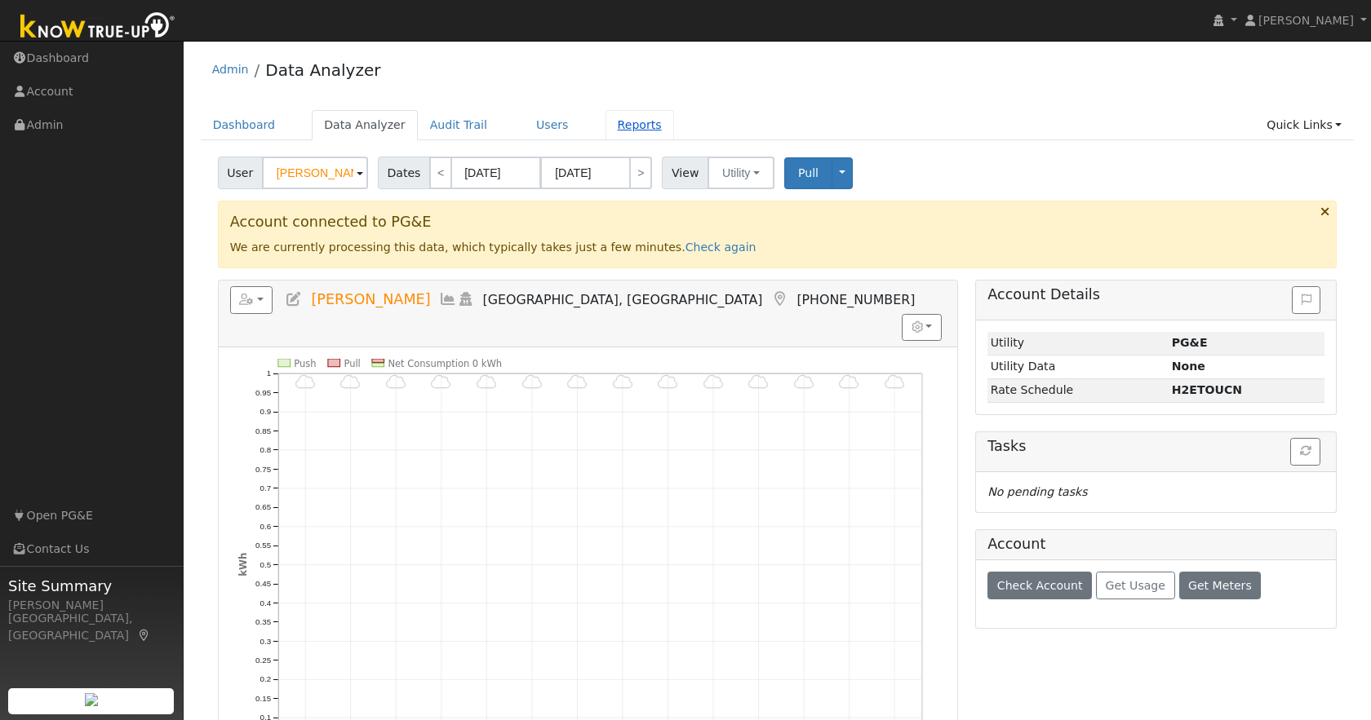
click at [616, 129] on link "Reports" at bounding box center [639, 125] width 69 height 30
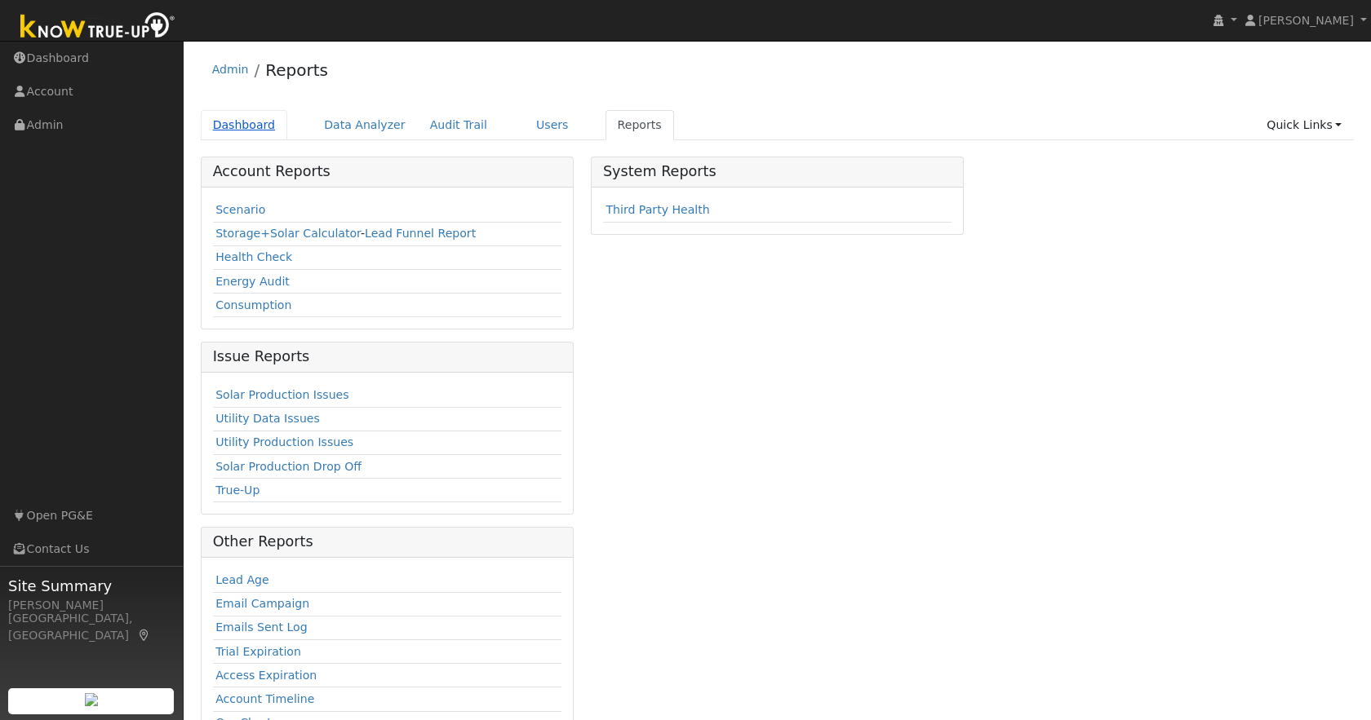
click at [251, 124] on link "Dashboard" at bounding box center [244, 125] width 87 height 30
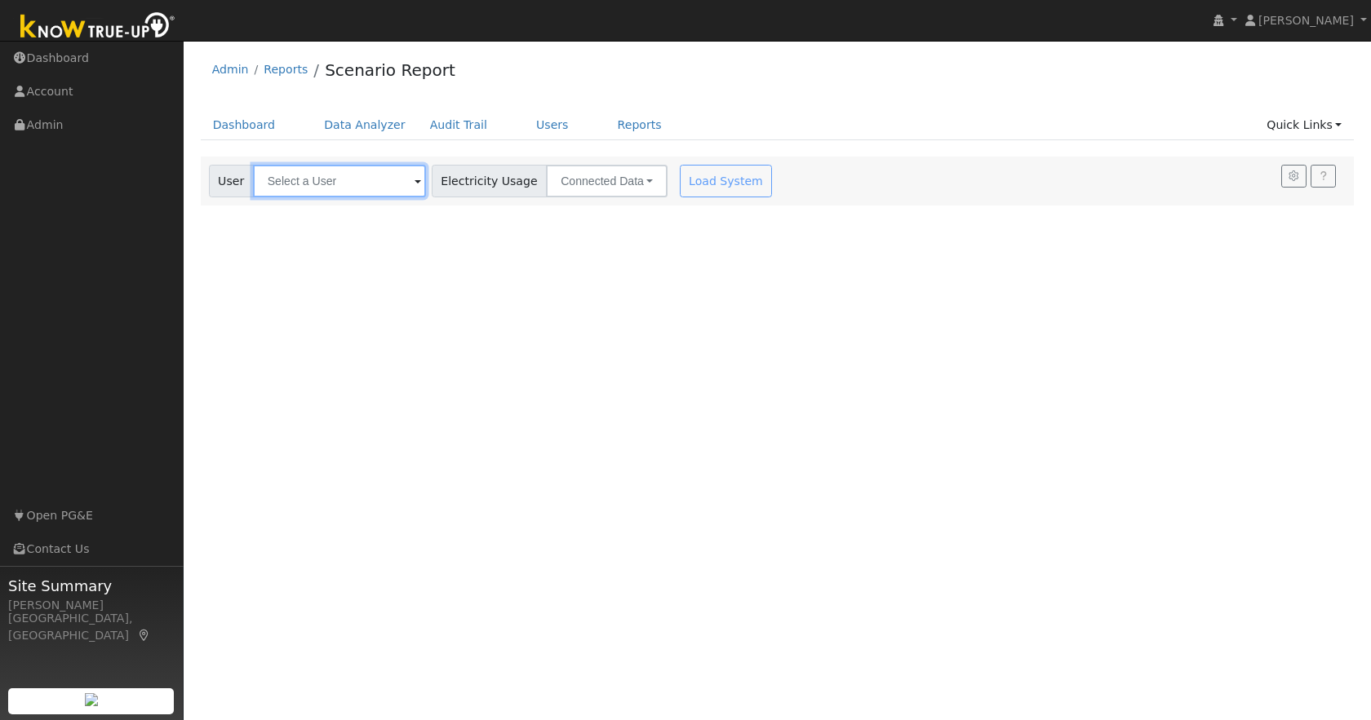
click at [292, 182] on input "text" at bounding box center [339, 181] width 173 height 33
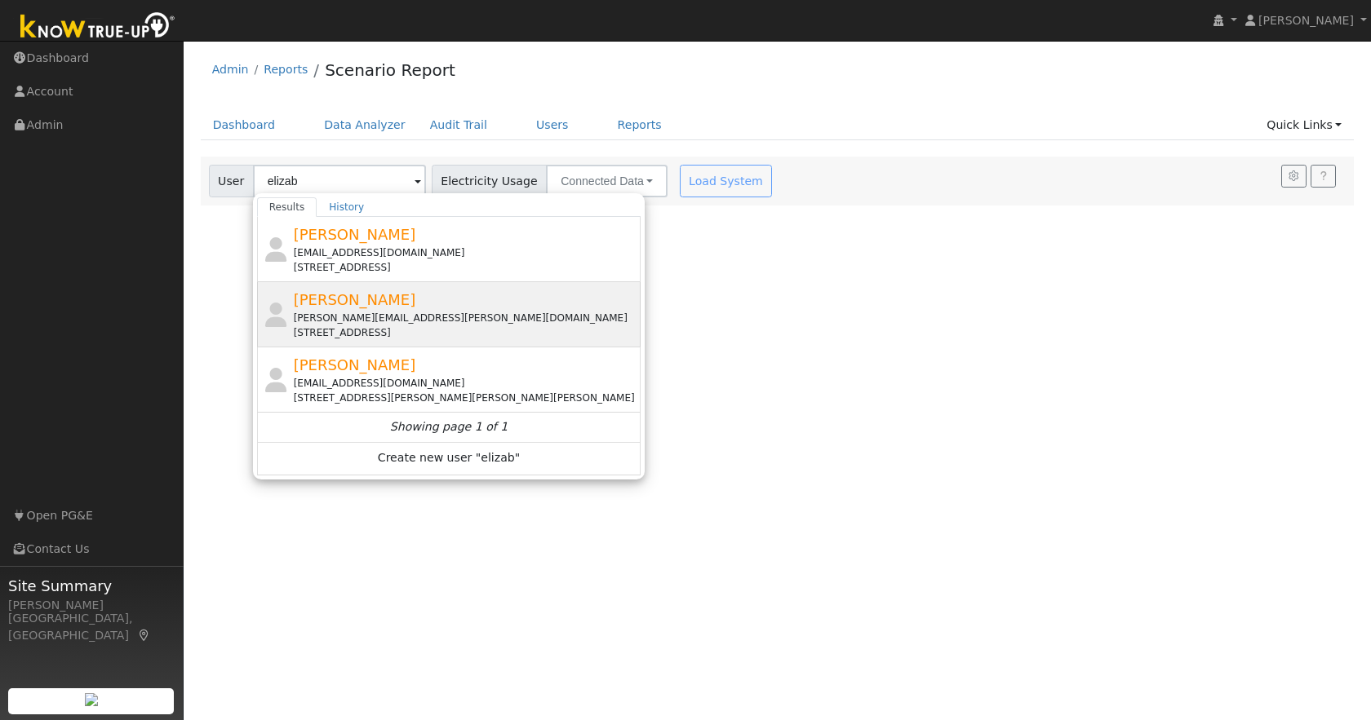
click at [405, 311] on div "[PERSON_NAME][EMAIL_ADDRESS][PERSON_NAME][DOMAIN_NAME]" at bounding box center [466, 318] width 344 height 15
type input "[PERSON_NAME]"
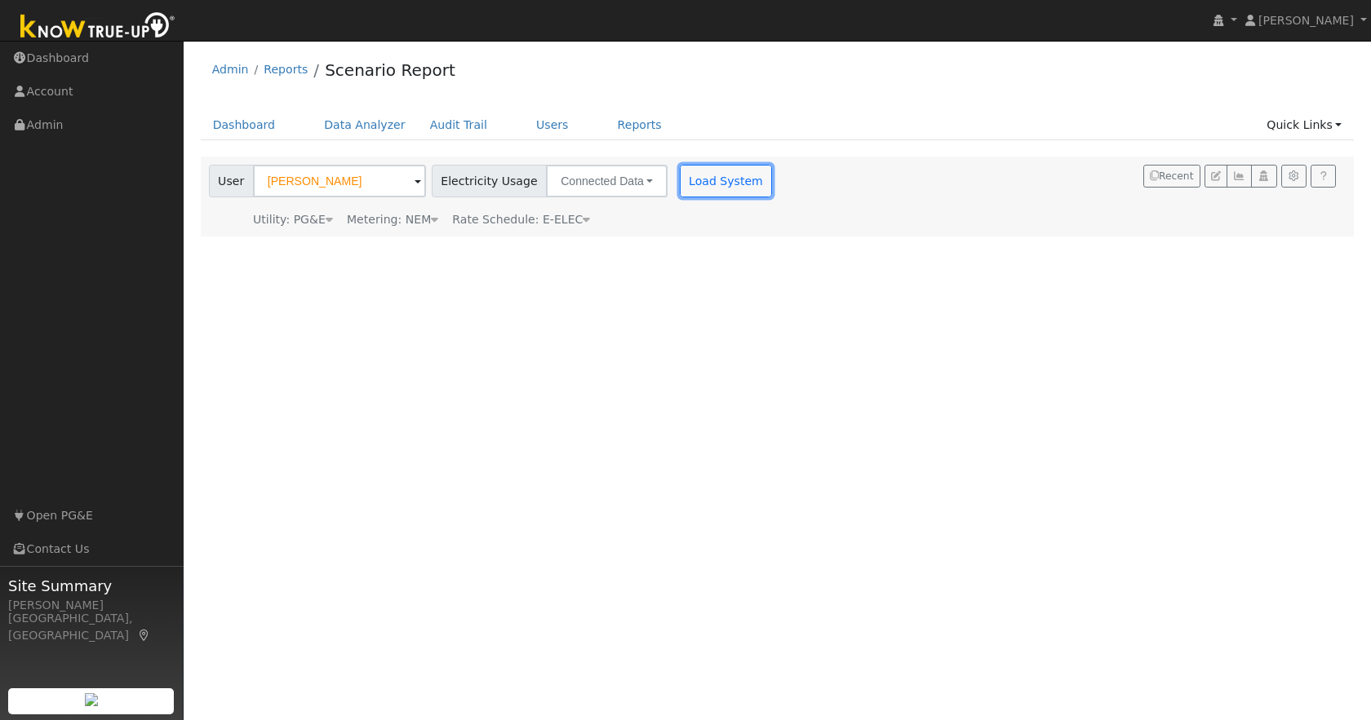
drag, startPoint x: 696, startPoint y: 174, endPoint x: 678, endPoint y: 178, distance: 18.4
click at [695, 174] on button "Load System" at bounding box center [726, 181] width 93 height 33
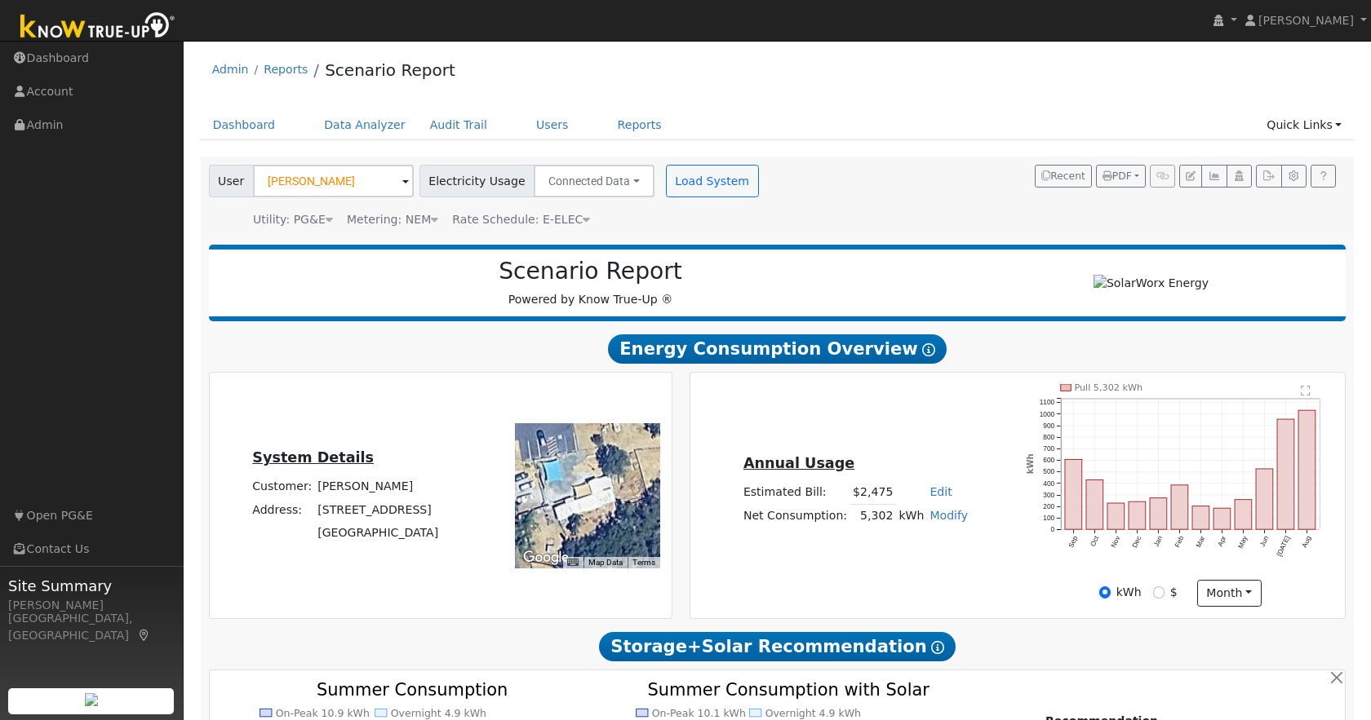
click at [1146, 563] on icon "Pull 5,302 kWh Sep Oct Nov Dec Jan Feb Mar Apr May Jun [DATE] Aug 0 100 200 300…" at bounding box center [1180, 480] width 308 height 193
click at [1008, 527] on div "Annual Usage Estimated Bill: $2,475 Edit Estimated Bill $ Annual Net Consumptio…" at bounding box center [855, 495] width 325 height 87
